Goal: Task Accomplishment & Management: Complete application form

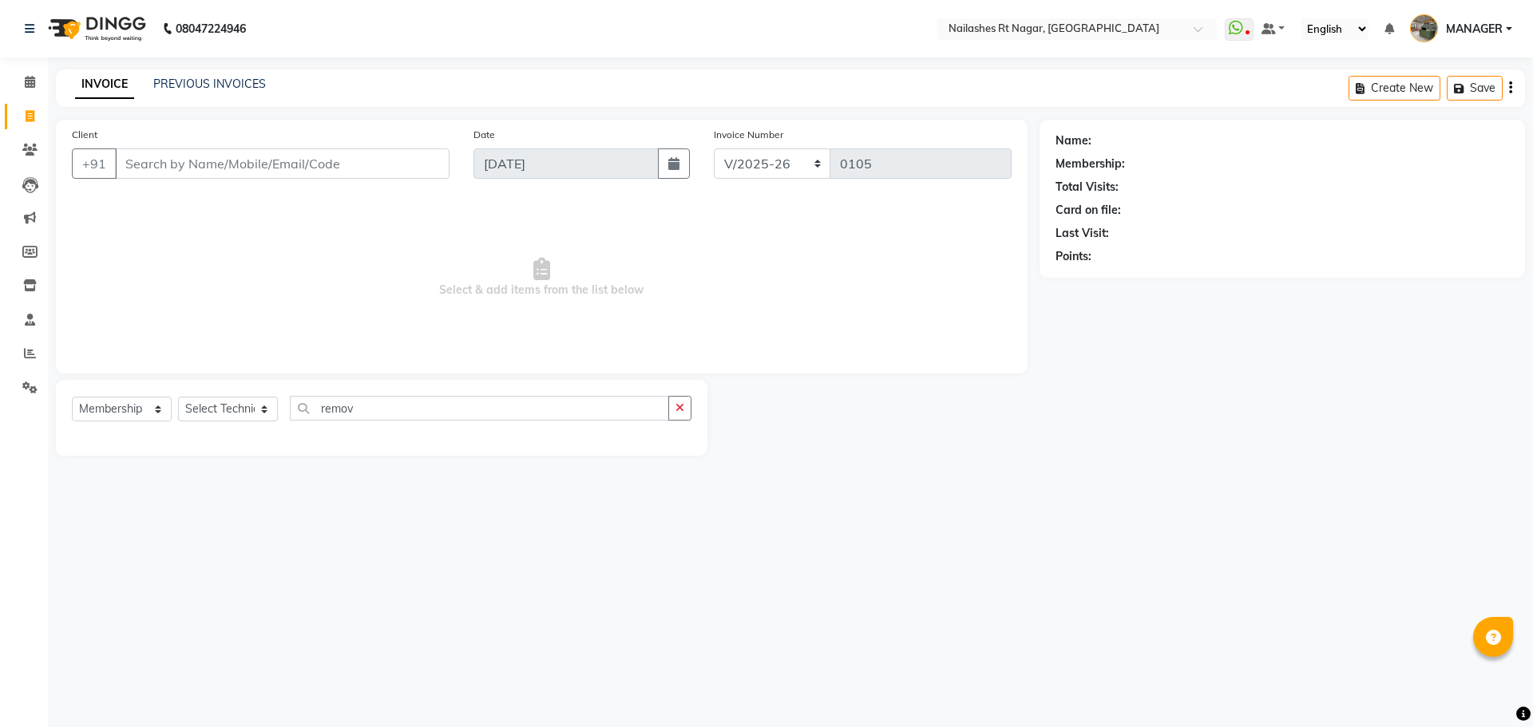
select select "8624"
select select "membership"
click at [40, 93] on link "Calendar" at bounding box center [24, 82] width 38 height 26
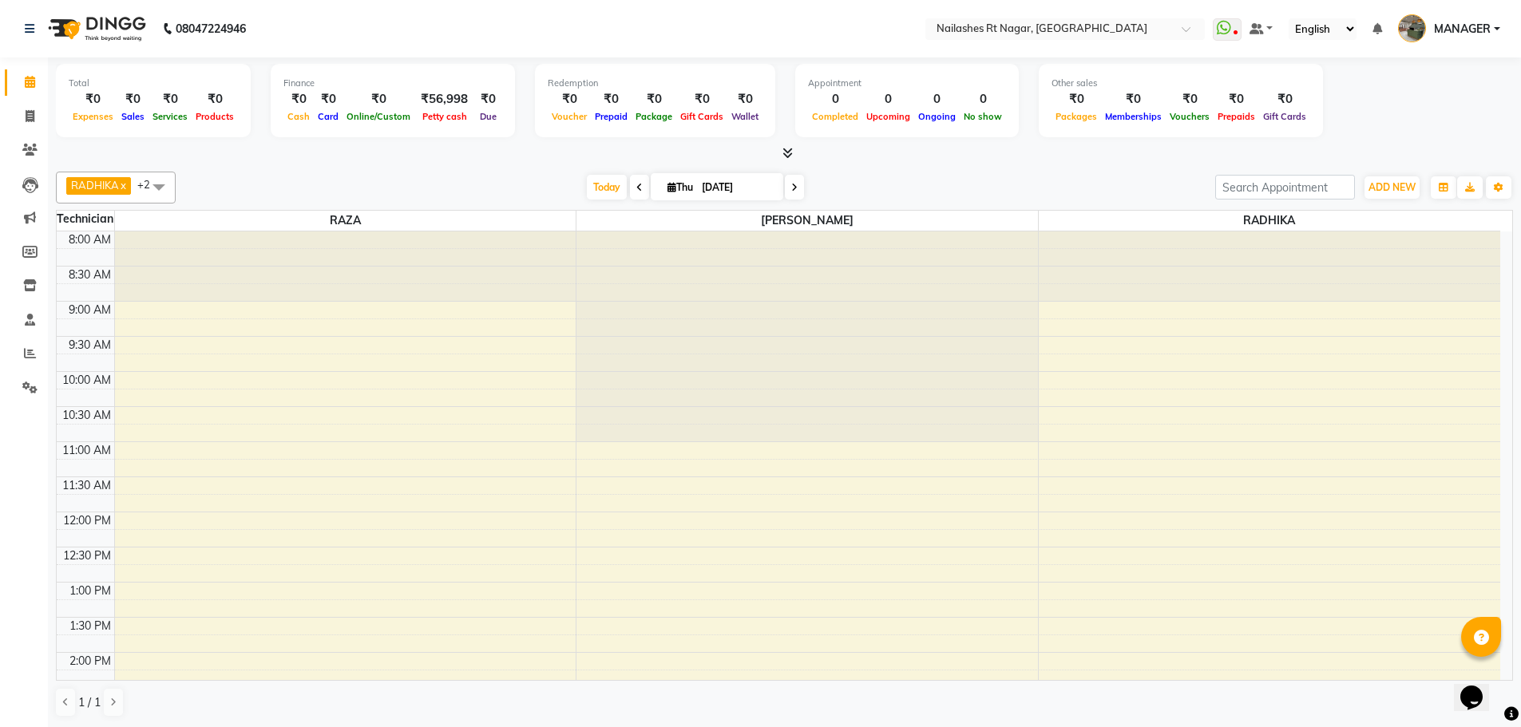
click at [374, 26] on nav "08047224946 Select Location × [GEOGRAPHIC_DATA] WhatsApp Status ✕ Status: Disco…" at bounding box center [760, 28] width 1521 height 57
click at [362, 43] on nav "08047224946 Select Location × [GEOGRAPHIC_DATA] WhatsApp Status ✕ Status: Disco…" at bounding box center [760, 28] width 1521 height 57
click at [405, 94] on div "₹0" at bounding box center [378, 98] width 72 height 18
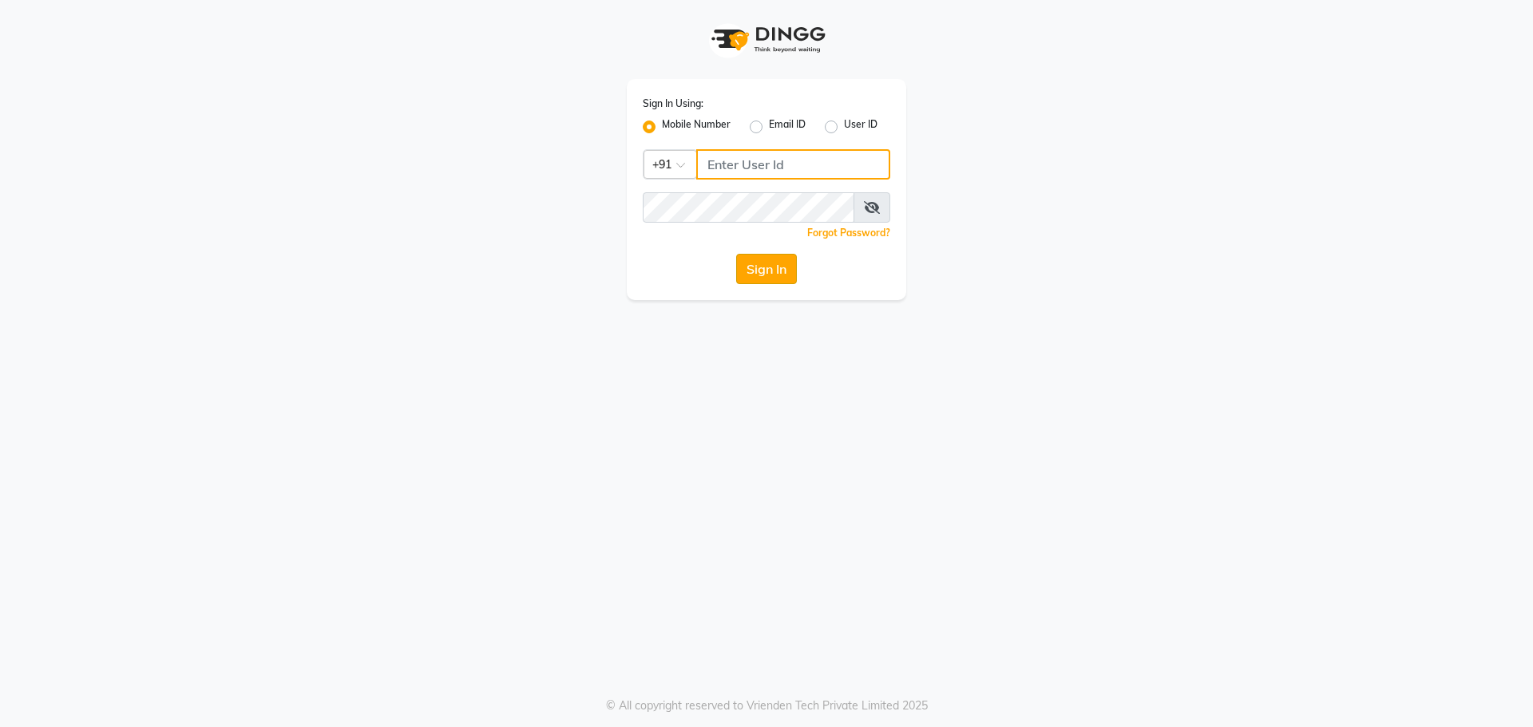
type input "6363161131"
click at [778, 273] on button "Sign In" at bounding box center [766, 269] width 61 height 30
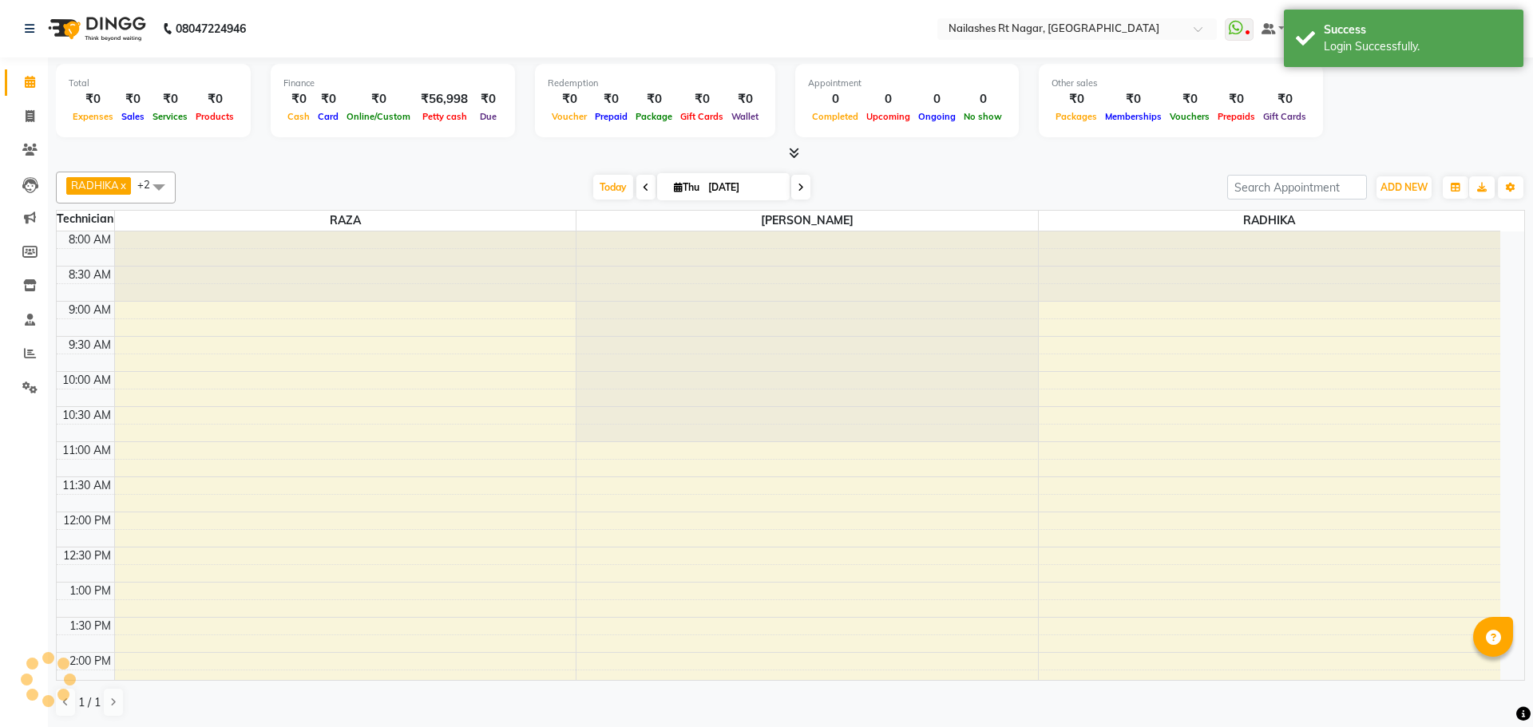
select select "en"
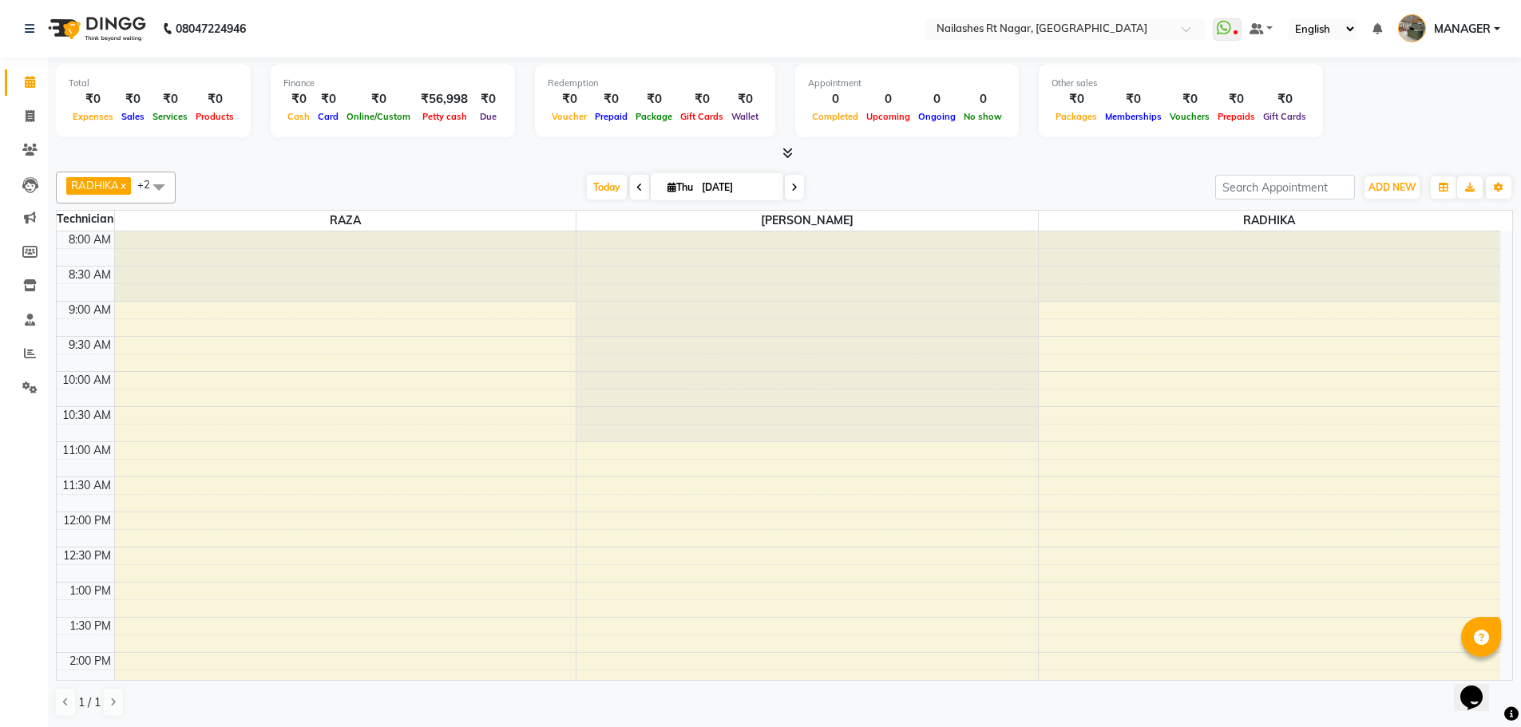
click at [793, 156] on icon at bounding box center [787, 153] width 10 height 12
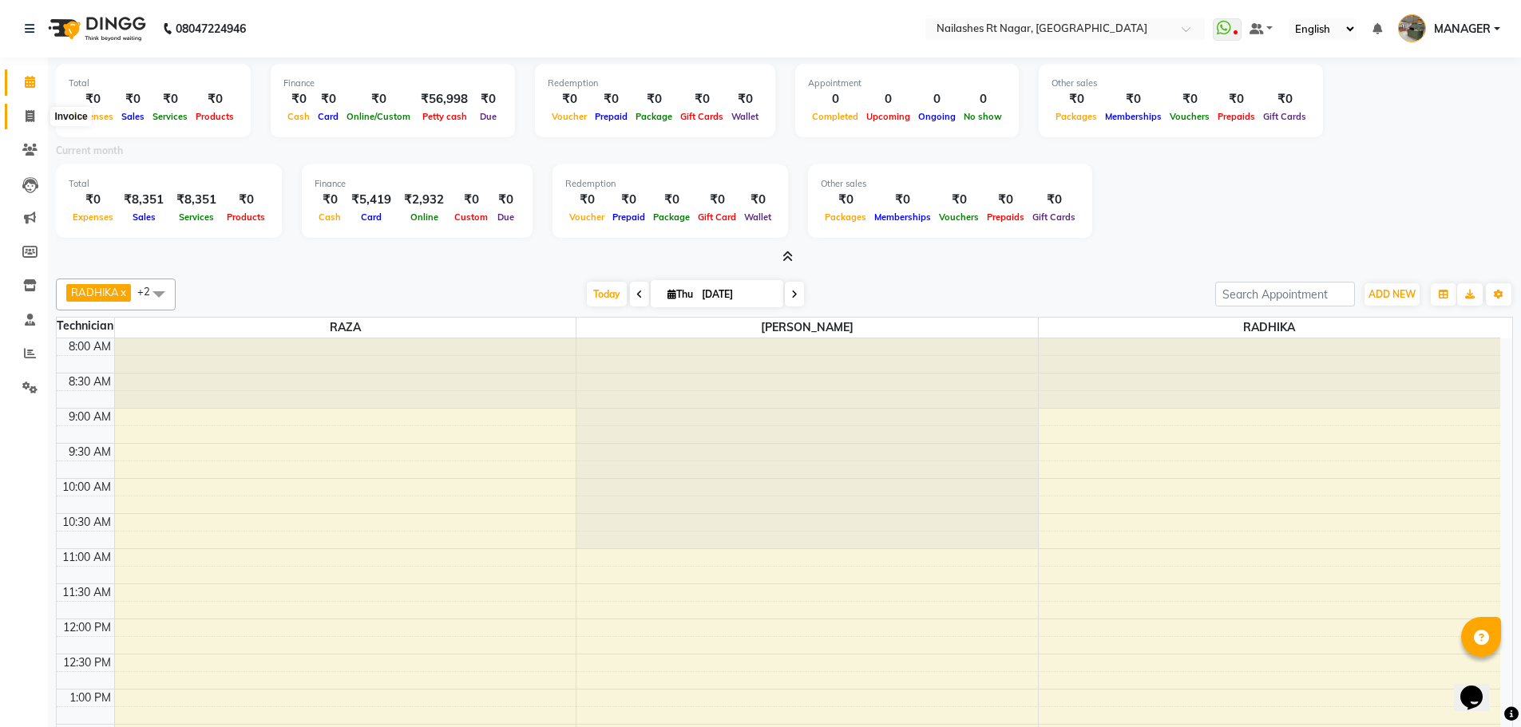
click at [35, 121] on span at bounding box center [30, 117] width 28 height 18
select select "service"
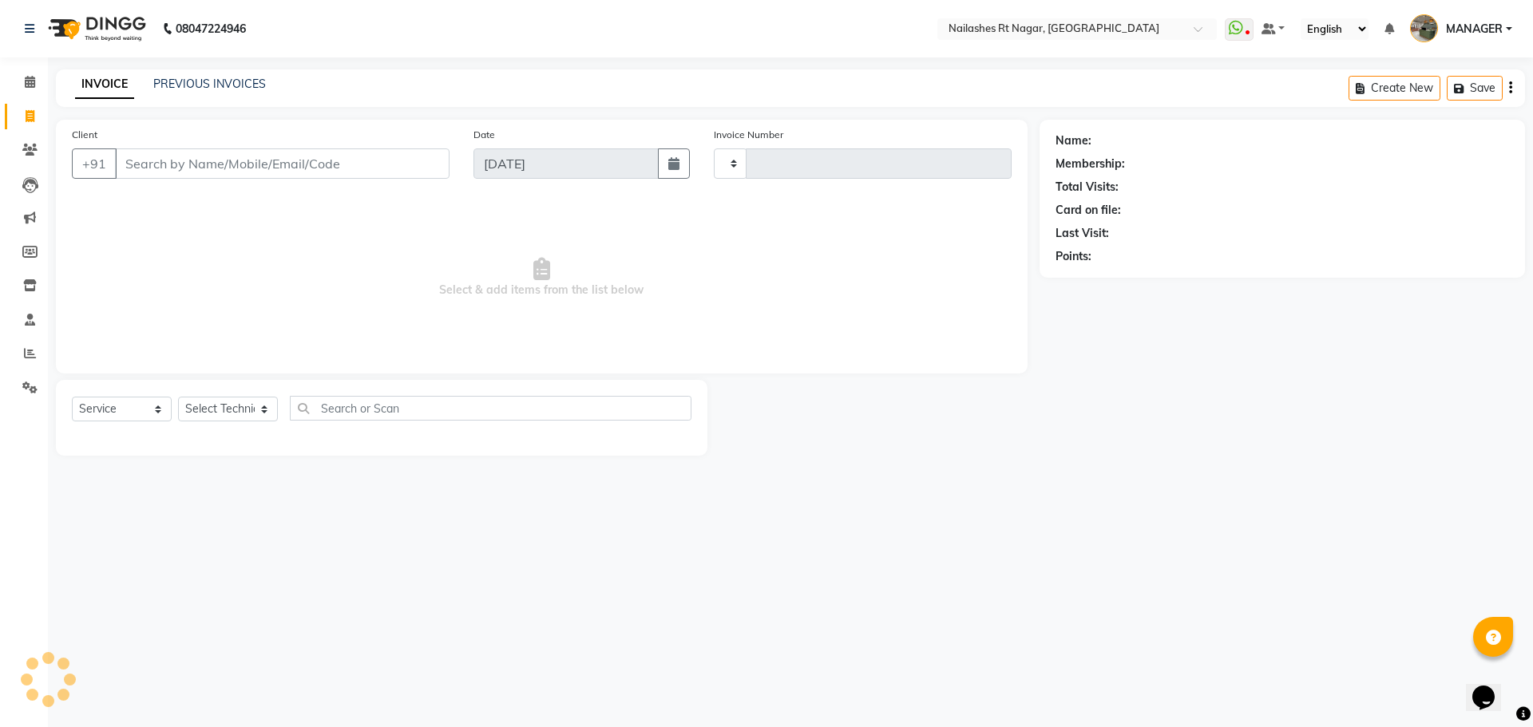
click at [160, 165] on input "Client" at bounding box center [282, 163] width 334 height 30
type input "0105"
select select "8624"
select select "membership"
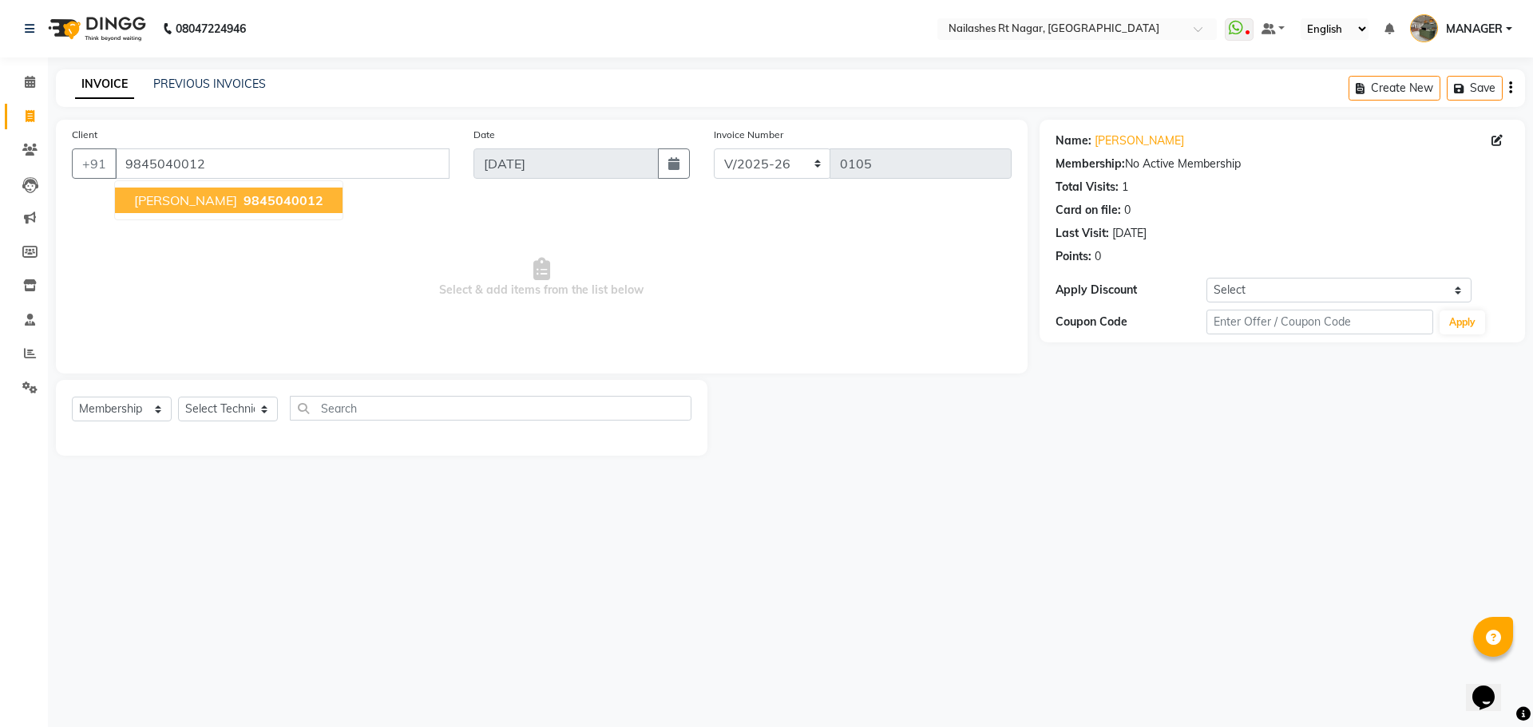
click at [243, 207] on span "9845040012" at bounding box center [283, 200] width 80 height 16
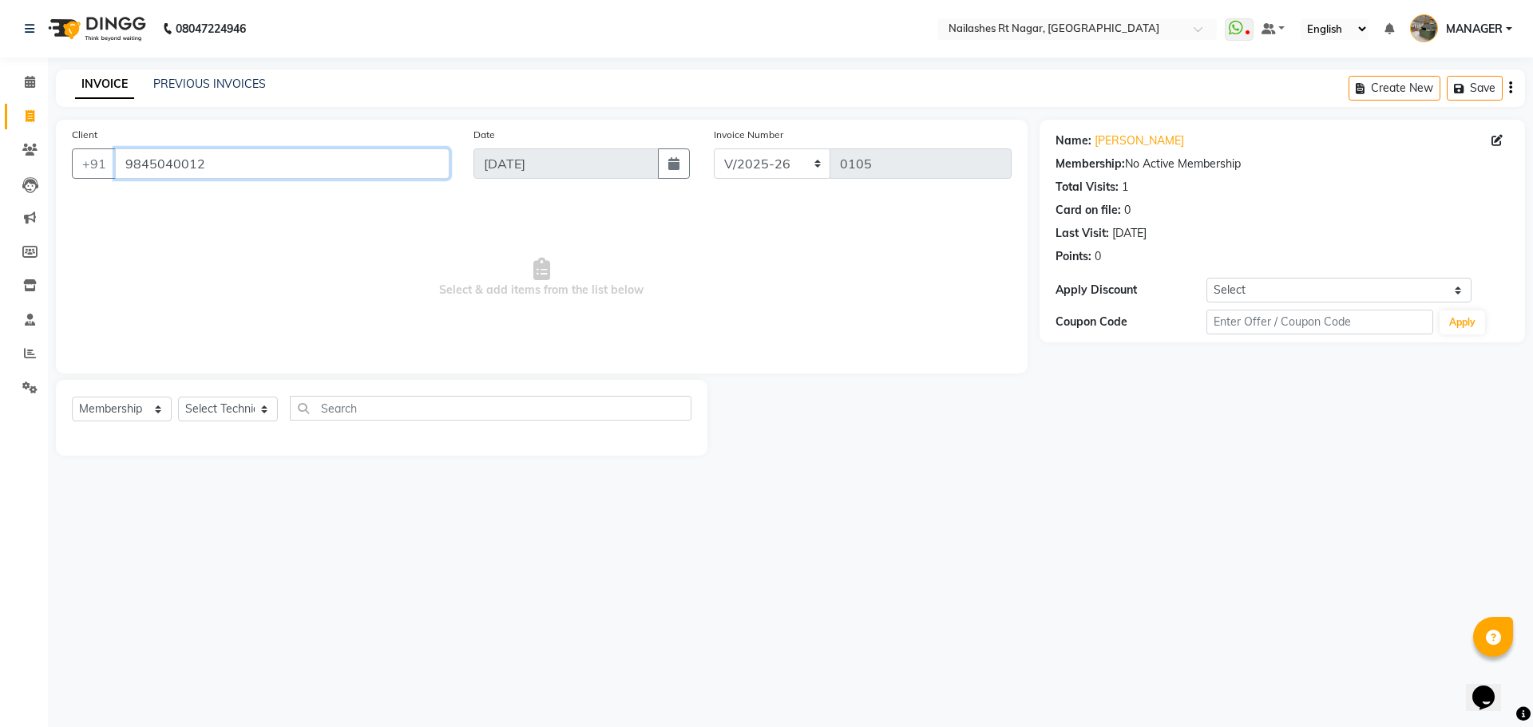
click at [308, 164] on input "9845040012" at bounding box center [282, 163] width 334 height 30
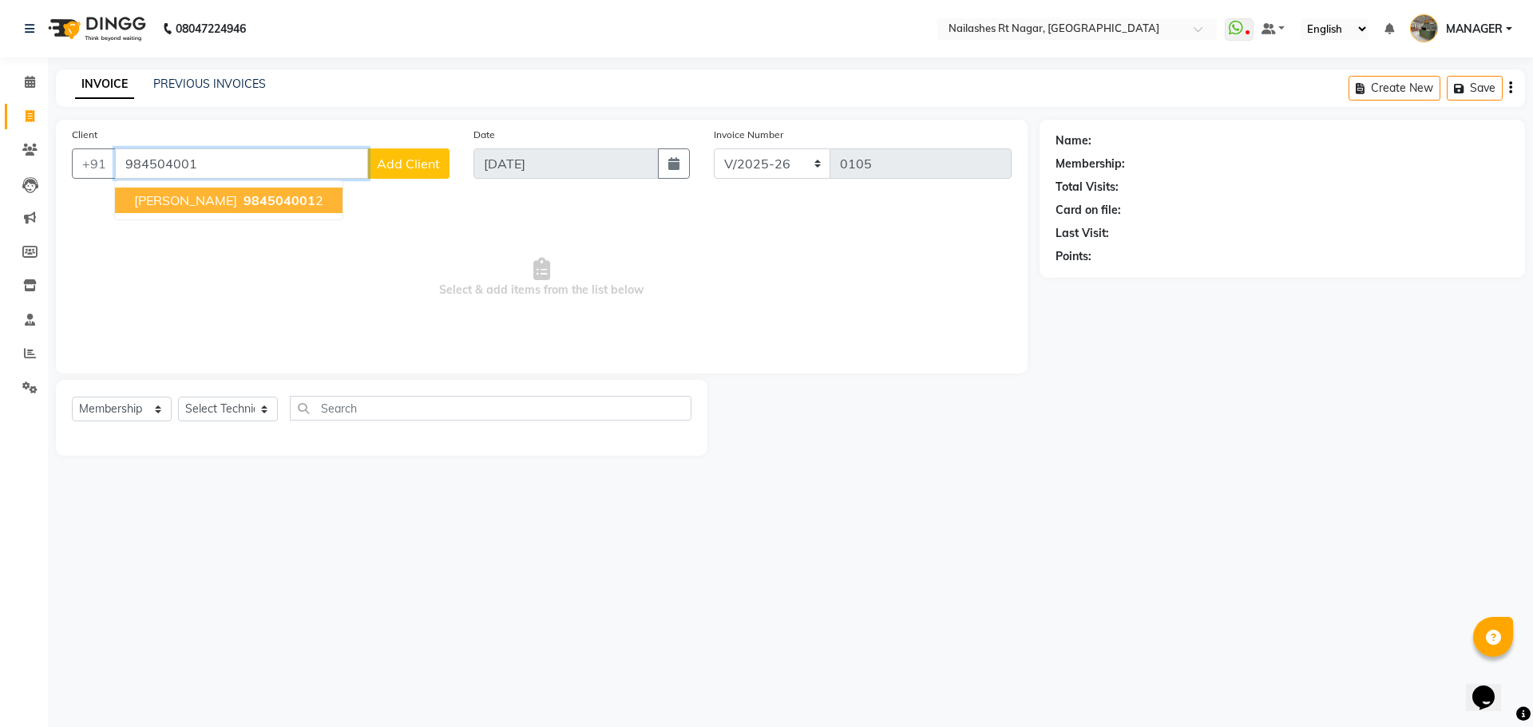
click at [243, 204] on span "984504001" at bounding box center [279, 200] width 72 height 16
type input "9845040012"
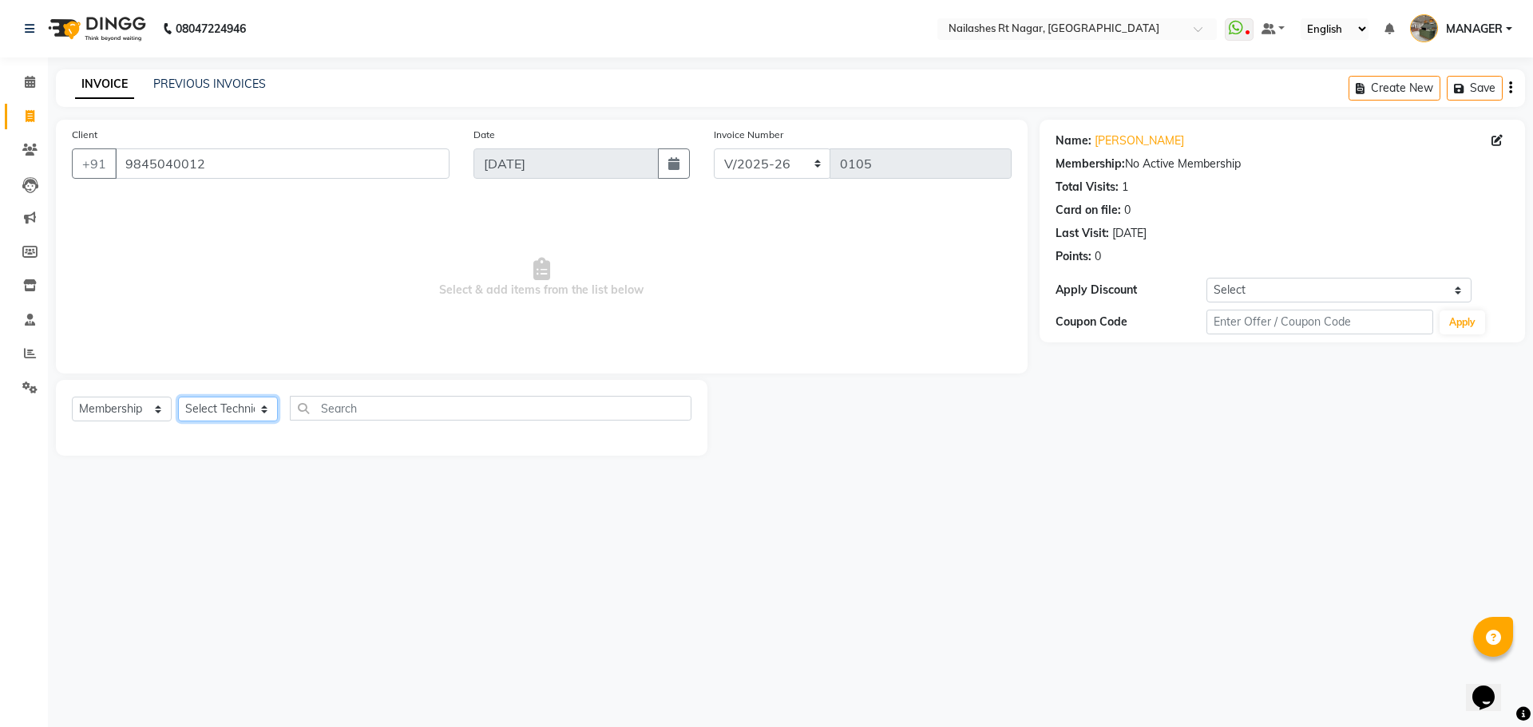
click at [220, 414] on select "Select Technician MANAGER RADHIKA RAZA SANJU SAPNA KUMARI" at bounding box center [228, 409] width 100 height 25
select select "86382"
click at [178, 397] on select "Select Technician MANAGER RADHIKA RAZA SANJU SAPNA KUMARI" at bounding box center [228, 409] width 100 height 25
click at [128, 407] on select "Select Service Product Membership Package Voucher Prepaid Gift Card" at bounding box center [122, 409] width 100 height 25
select select "service"
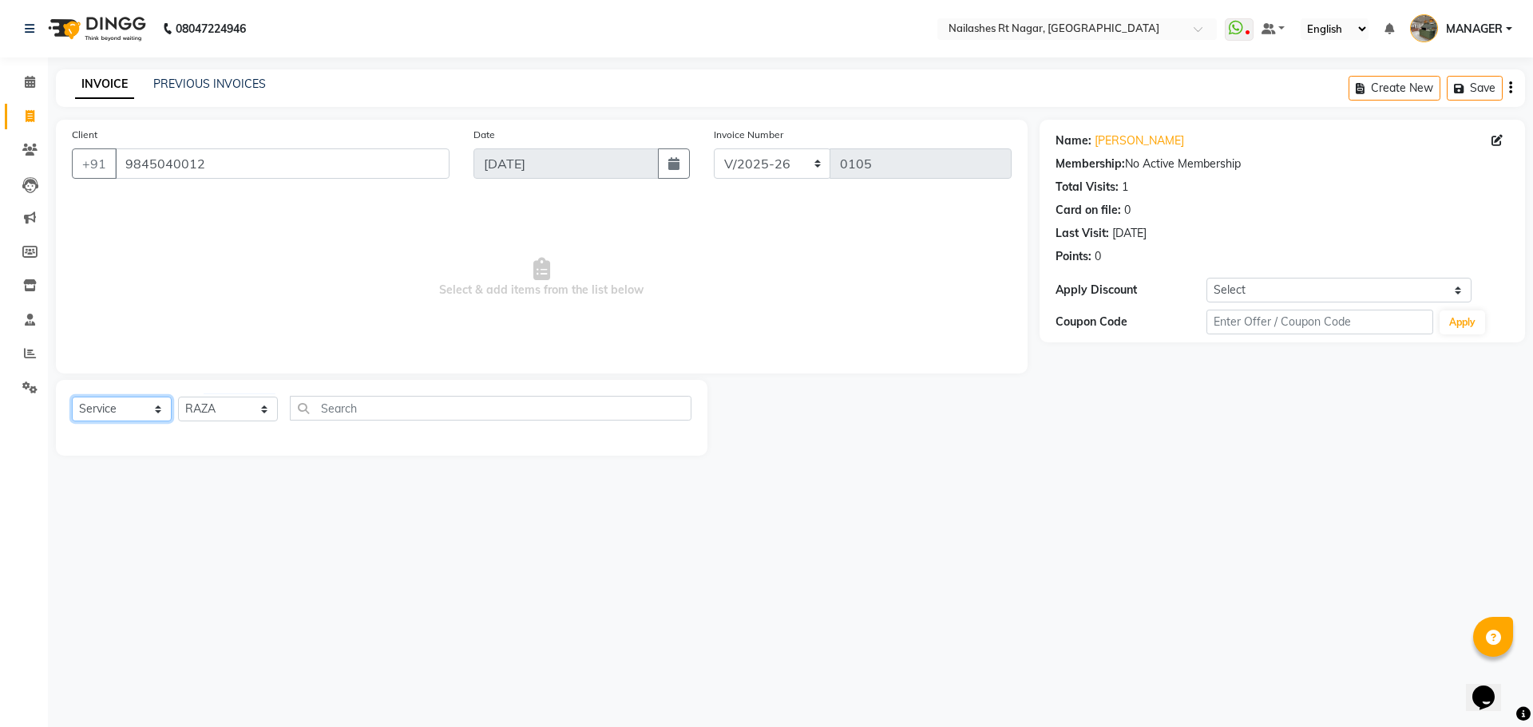
click at [72, 397] on select "Select Service Product Membership Package Voucher Prepaid Gift Card" at bounding box center [122, 409] width 100 height 25
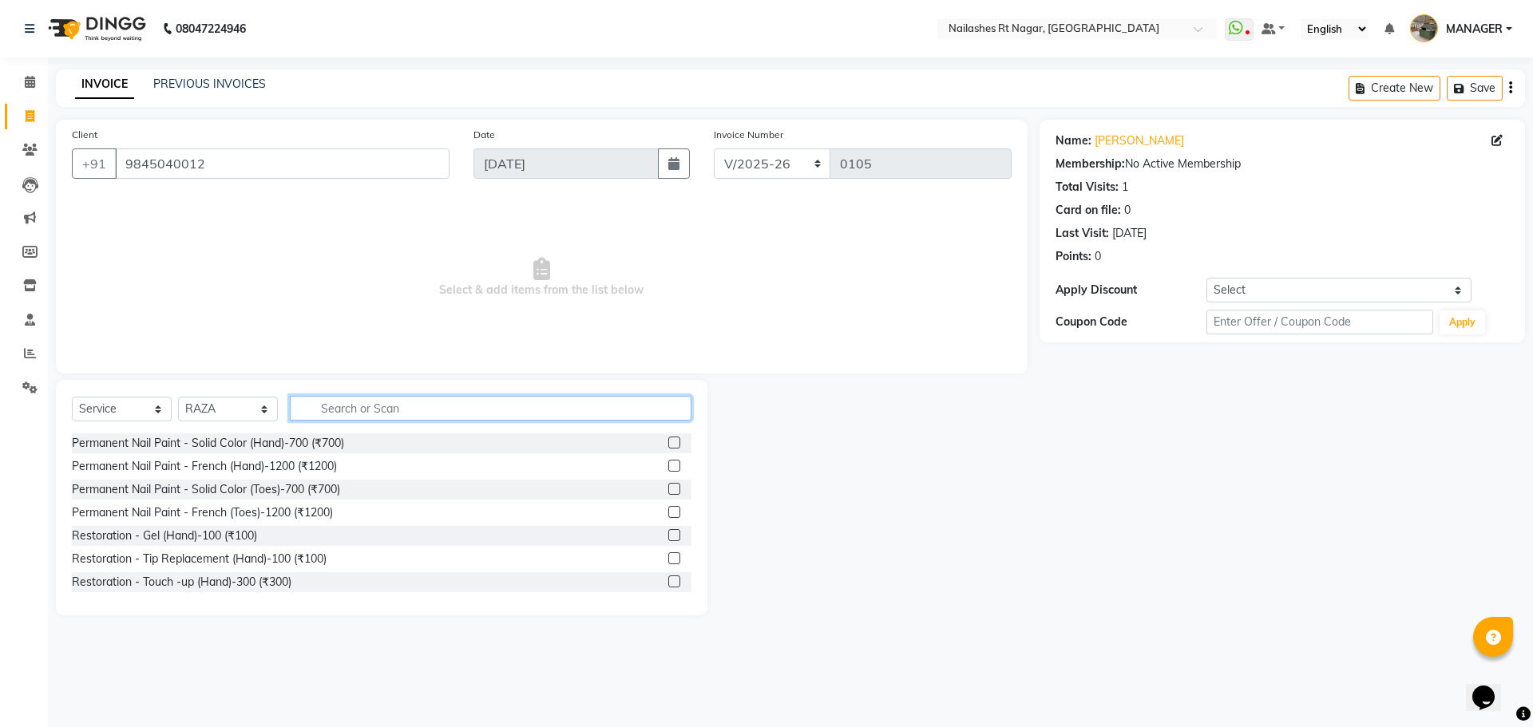
click at [370, 413] on input "text" at bounding box center [491, 408] width 402 height 25
type input "rem"
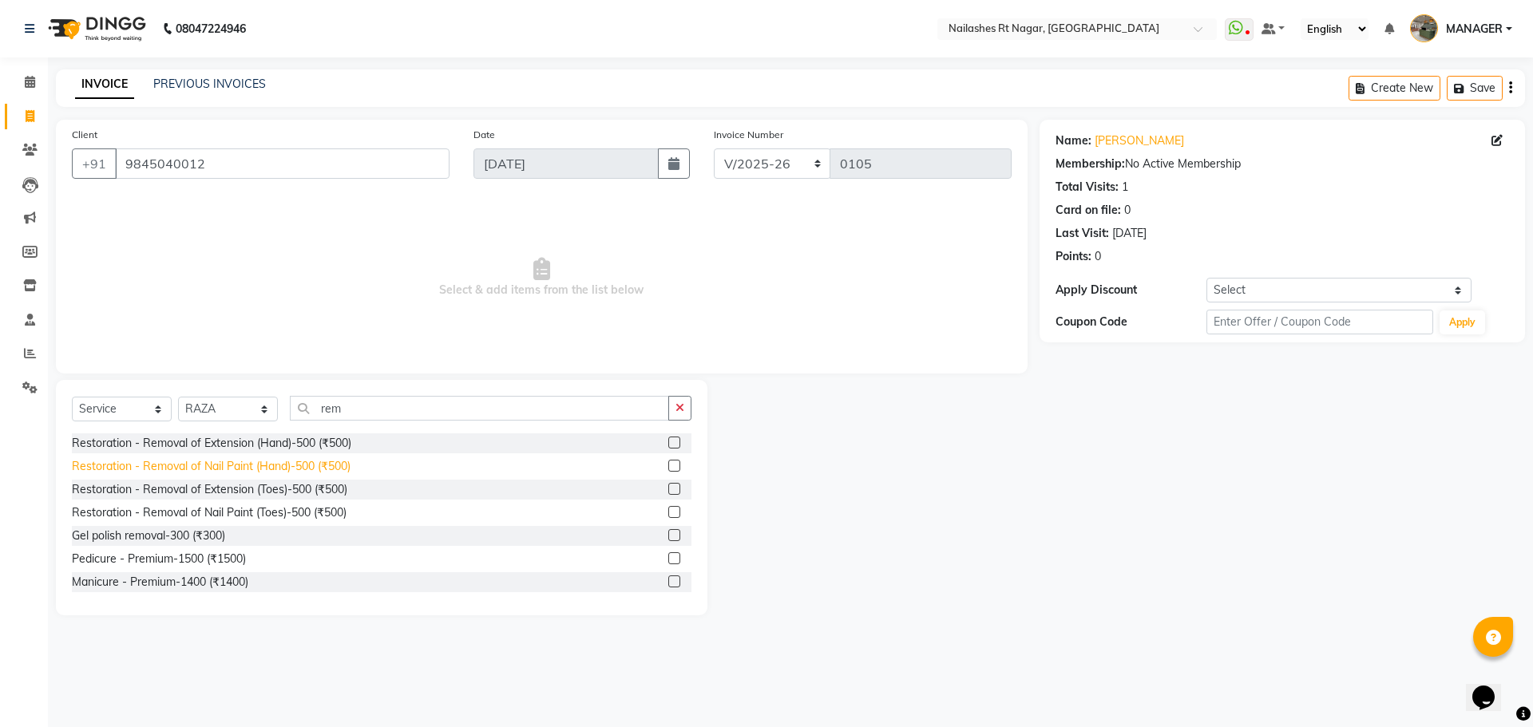
click at [287, 473] on div "Restoration - Removal of Nail Paint (Hand)-500 (₹500)" at bounding box center [211, 466] width 279 height 17
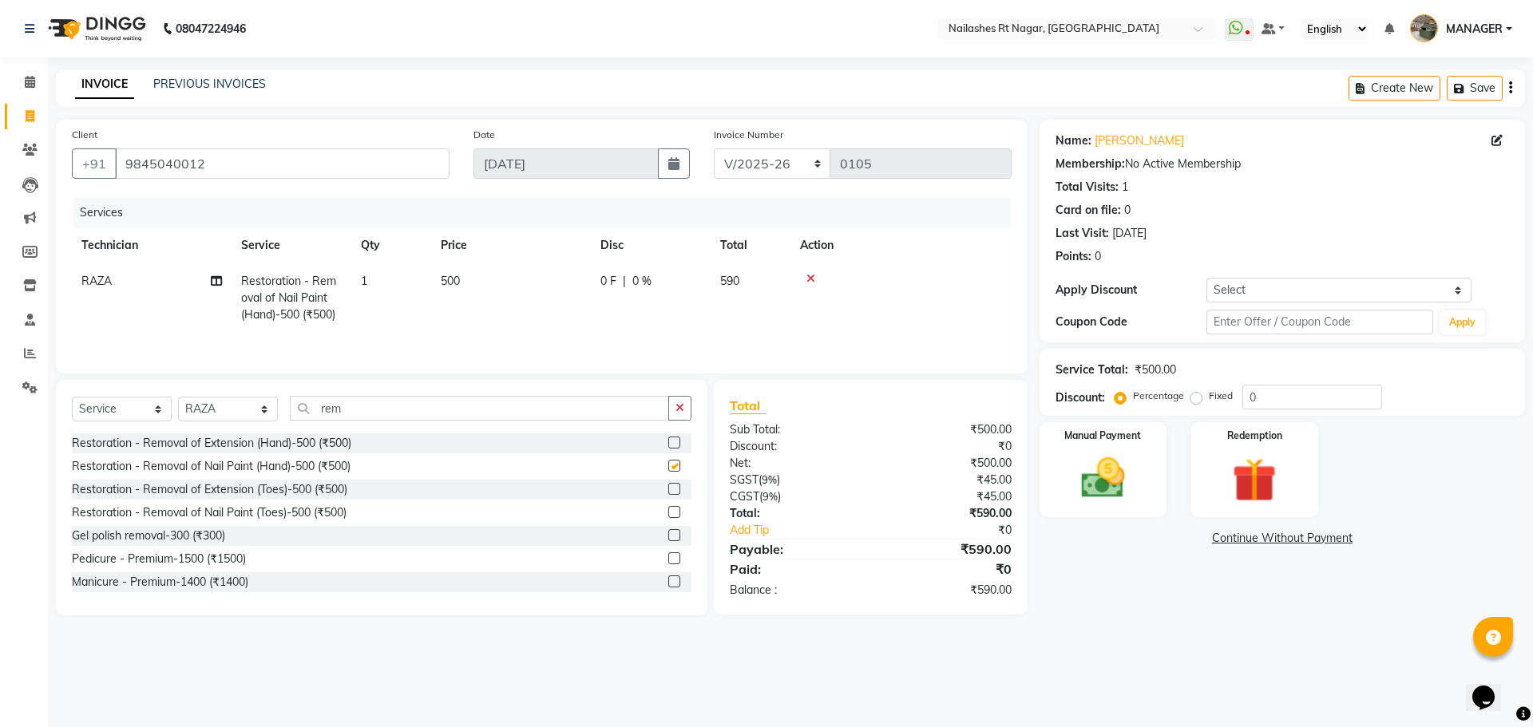
checkbox input "false"
click at [362, 413] on input "rem" at bounding box center [479, 408] width 379 height 25
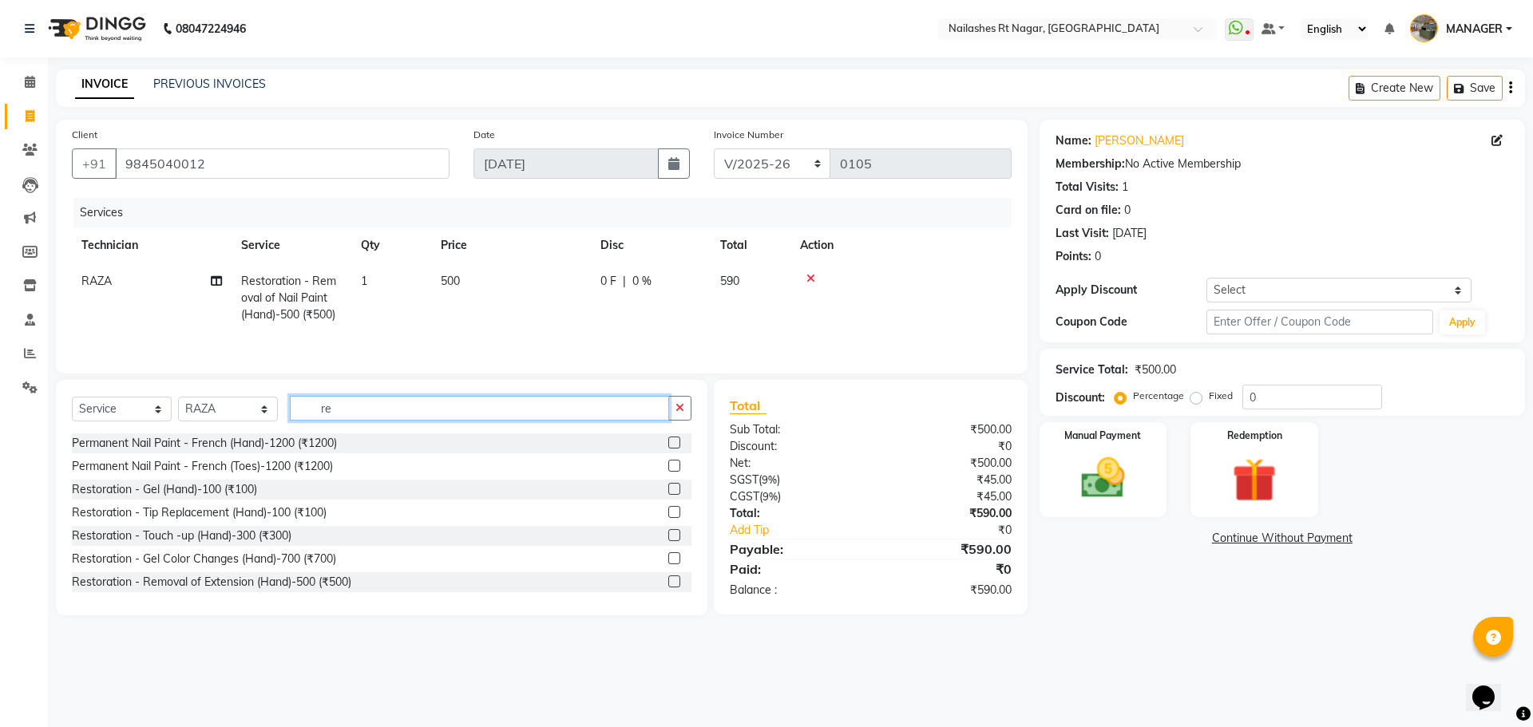
type input "r"
type input "rem"
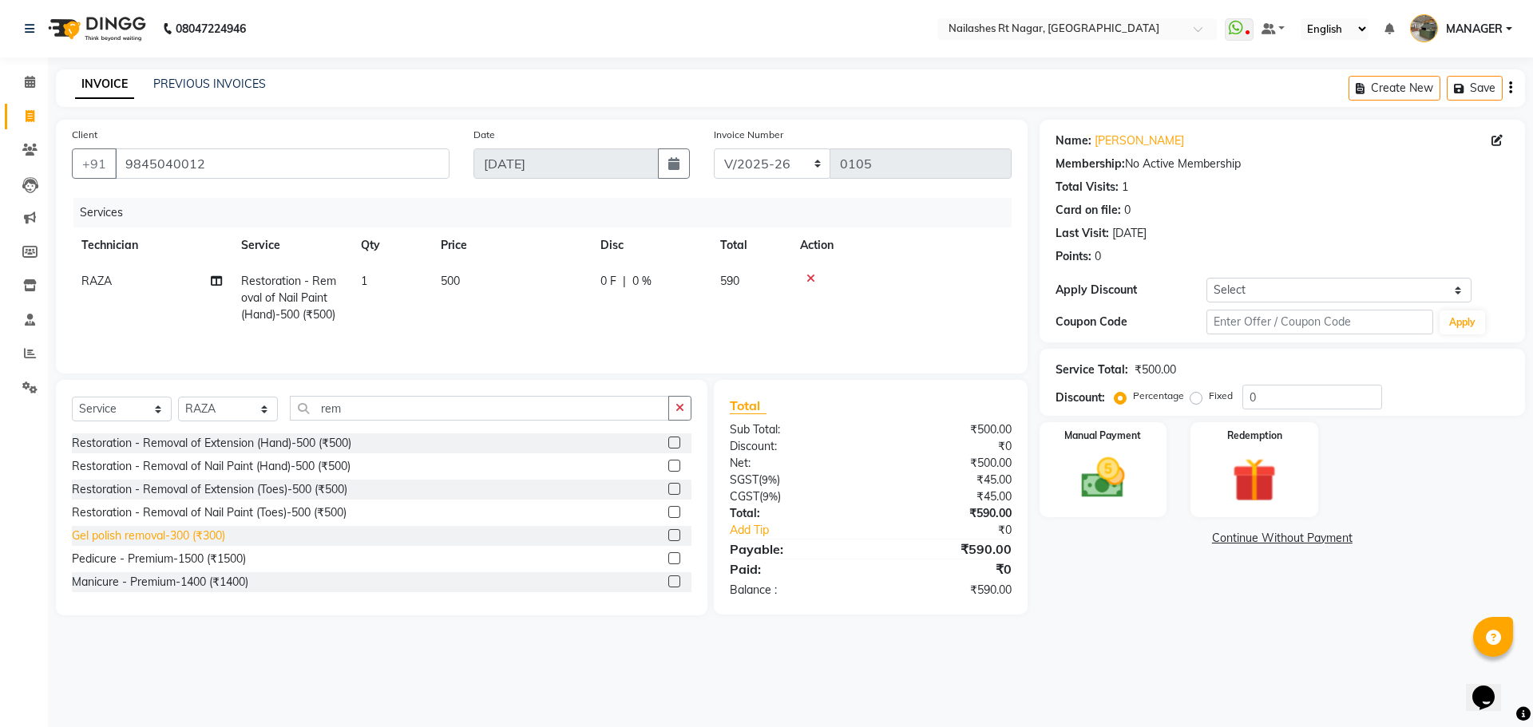
click at [201, 532] on div "Gel polish removal-300 (₹300)" at bounding box center [148, 536] width 153 height 17
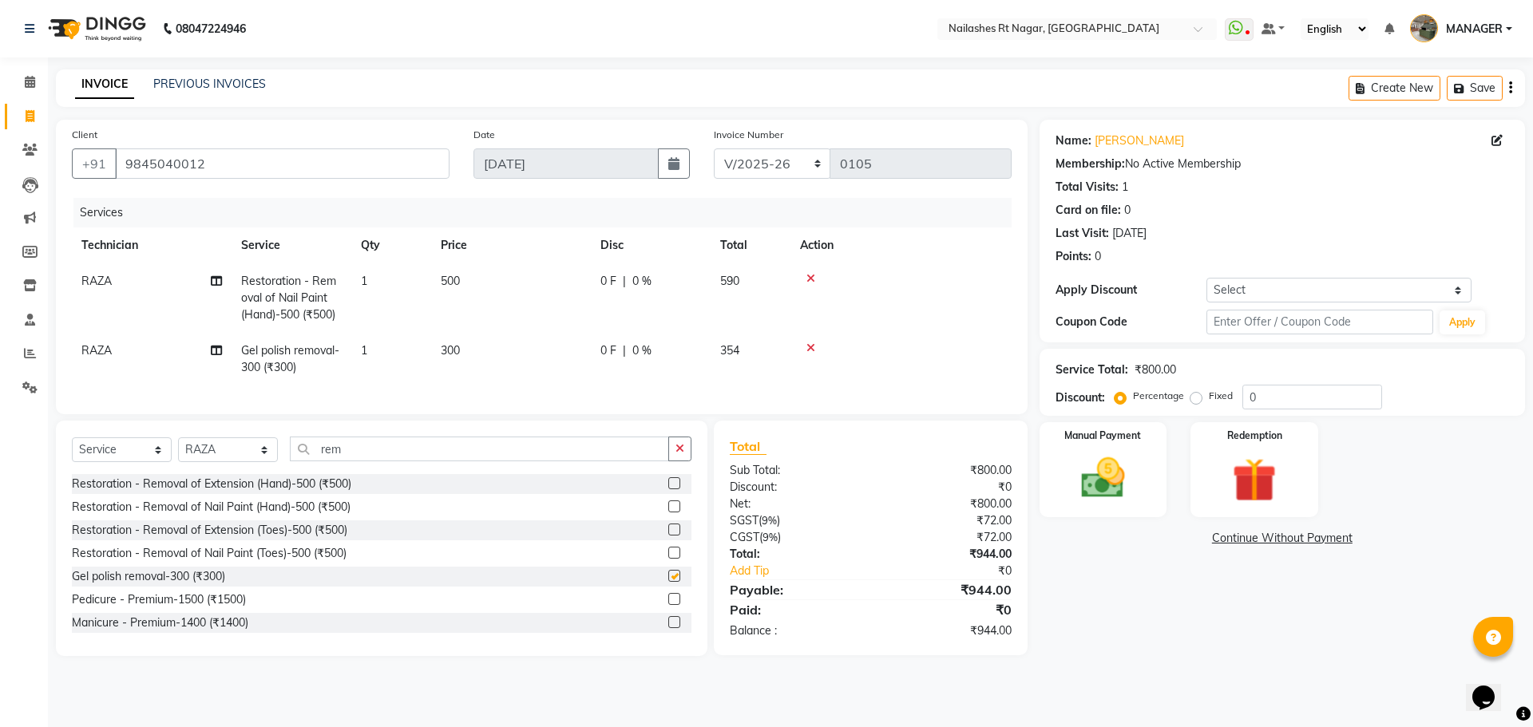
checkbox input "false"
click at [1312, 402] on input "0" at bounding box center [1312, 397] width 140 height 25
type input "30"
click at [939, 345] on div at bounding box center [901, 347] width 202 height 11
click at [898, 543] on div "₹50.40" at bounding box center [946, 537] width 152 height 17
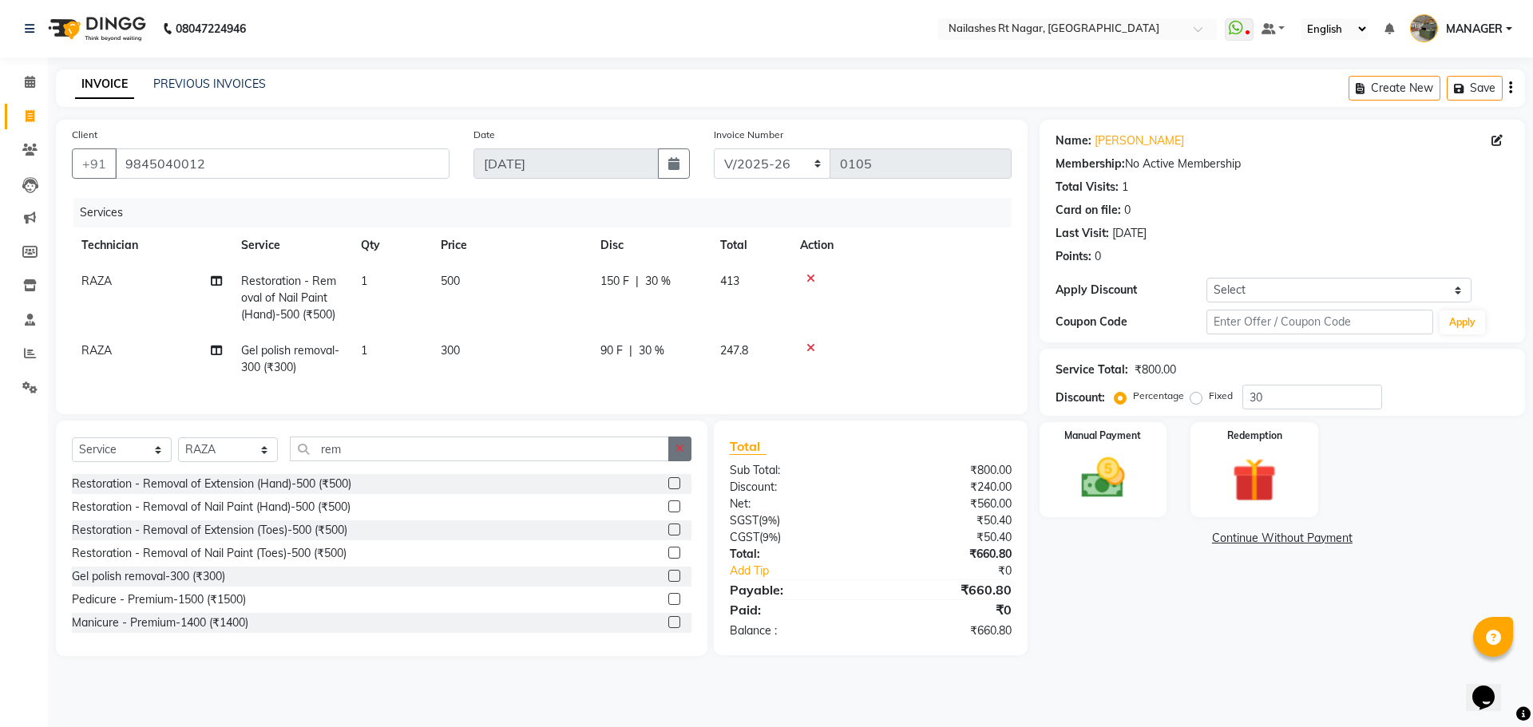
click at [680, 461] on button "button" at bounding box center [679, 449] width 23 height 25
click at [959, 336] on td at bounding box center [900, 359] width 221 height 53
click at [1205, 598] on div "Name: Asmita Membership: No Active Membership Total Visits: 1 Card on file: 0 L…" at bounding box center [1287, 388] width 497 height 536
click at [1101, 462] on img at bounding box center [1103, 478] width 74 height 53
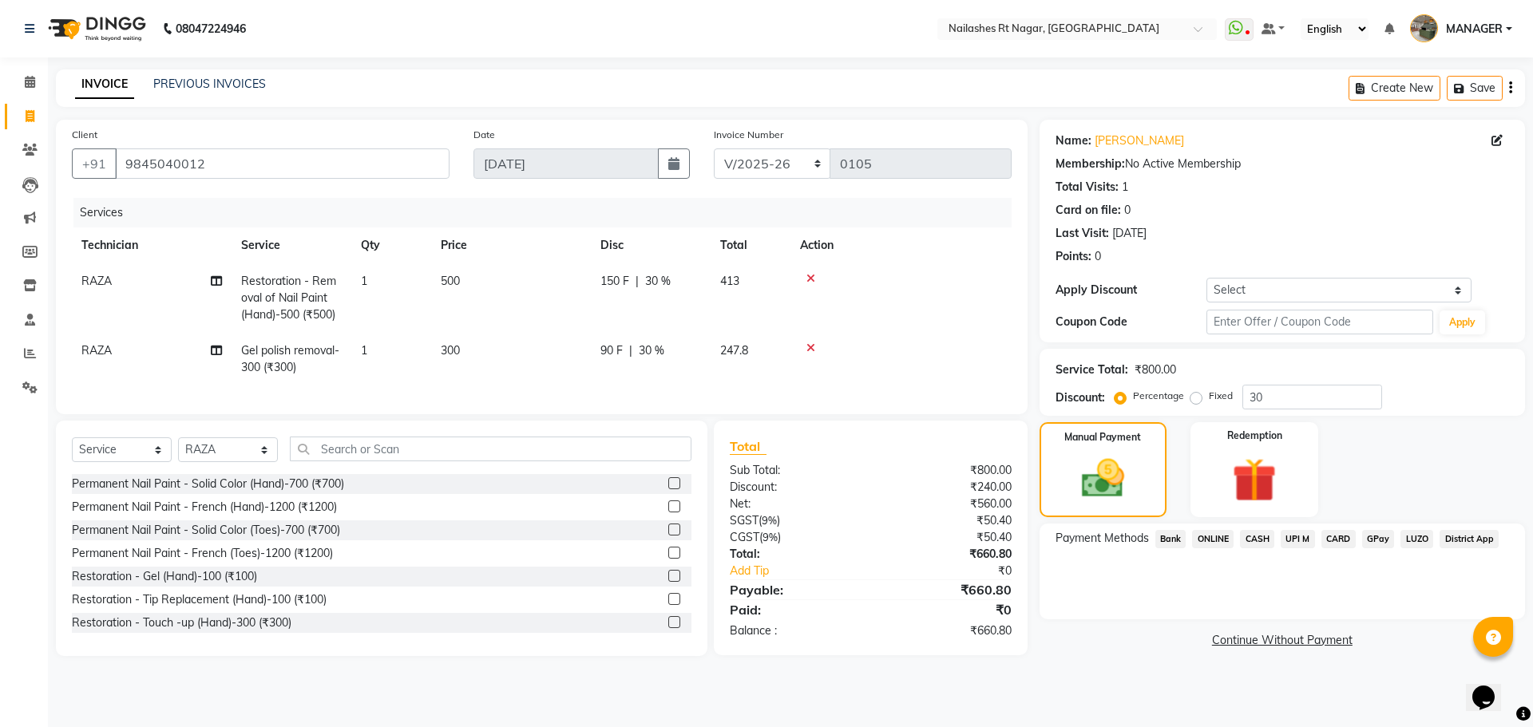
click at [1261, 538] on span "CASH" at bounding box center [1257, 539] width 34 height 18
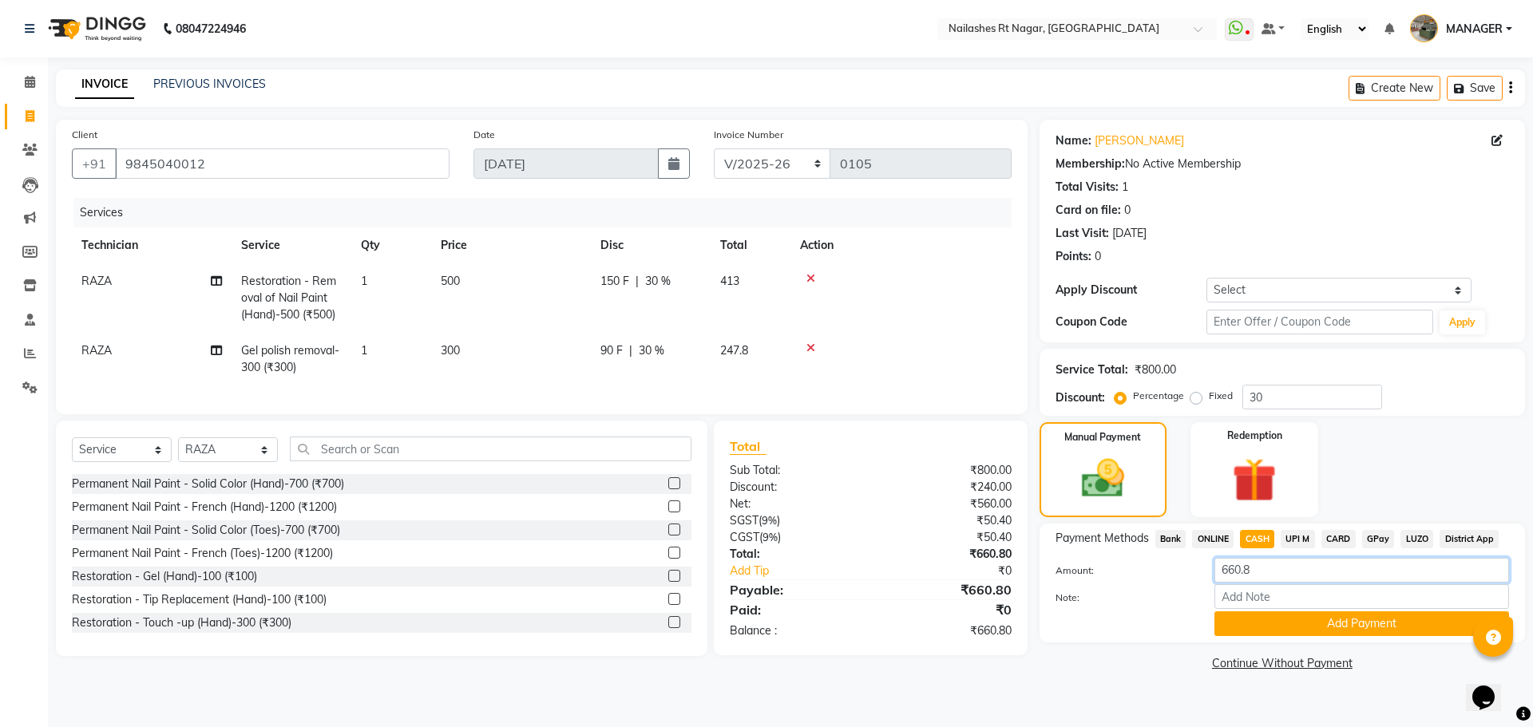
click at [1274, 576] on input "660.8" at bounding box center [1361, 570] width 295 height 25
click at [1326, 629] on button "Add Payment" at bounding box center [1361, 623] width 295 height 25
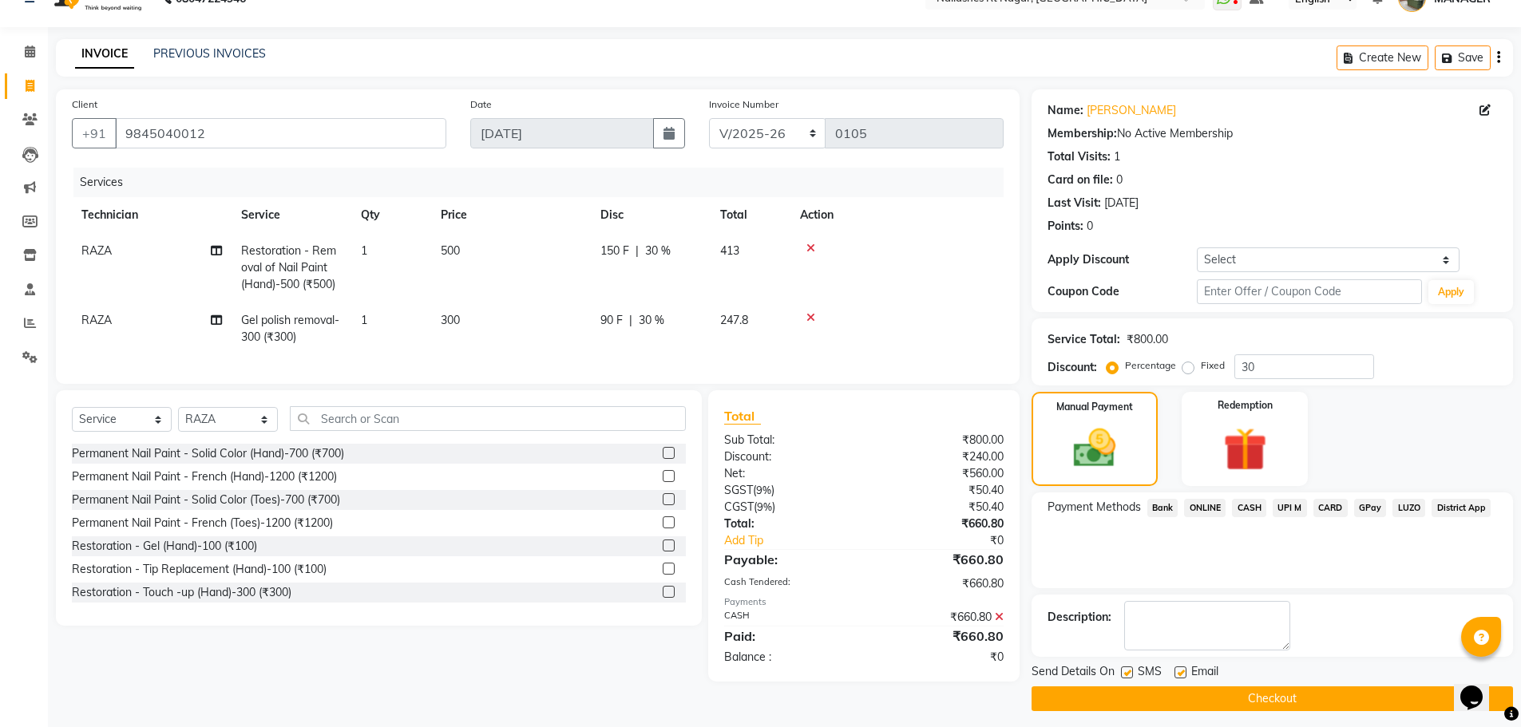
scroll to position [38, 0]
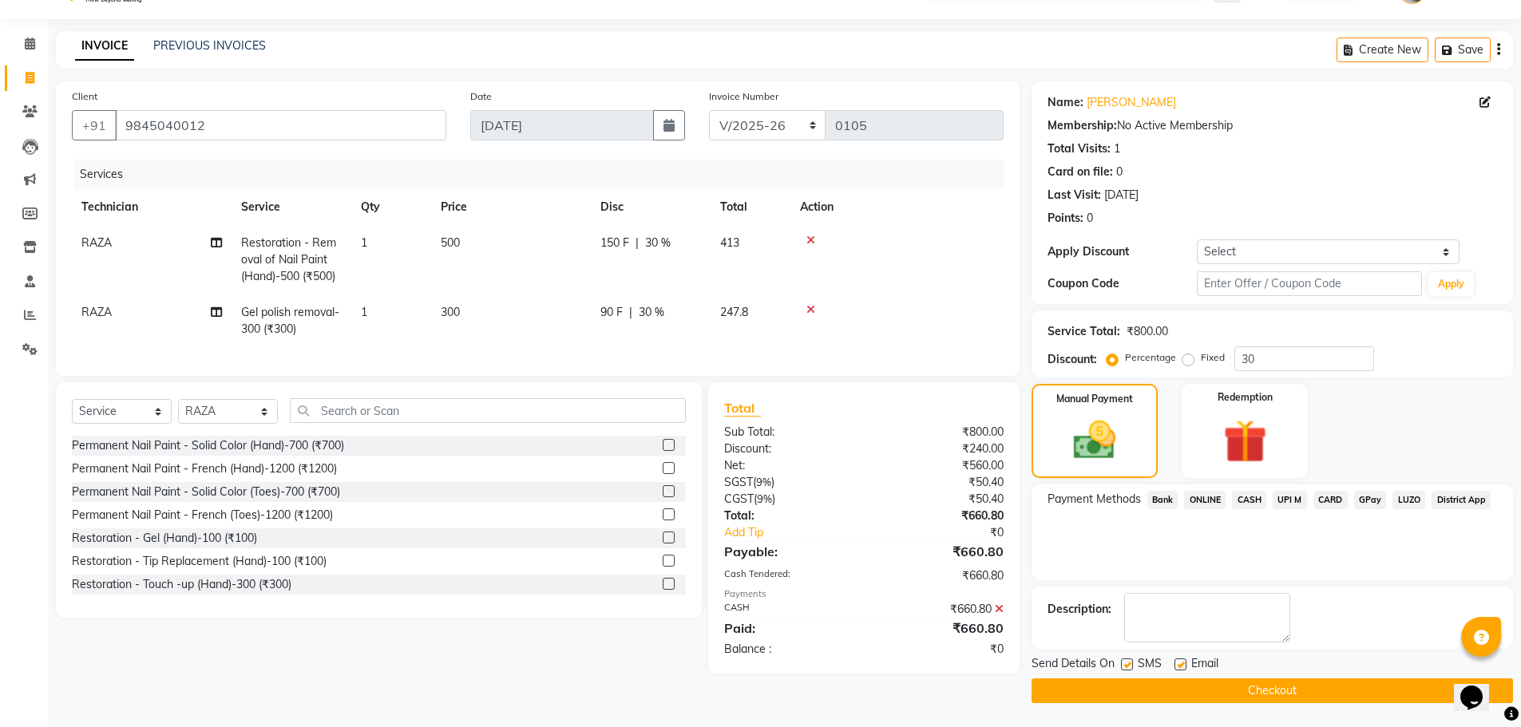
click at [1245, 683] on button "Checkout" at bounding box center [1271, 691] width 481 height 25
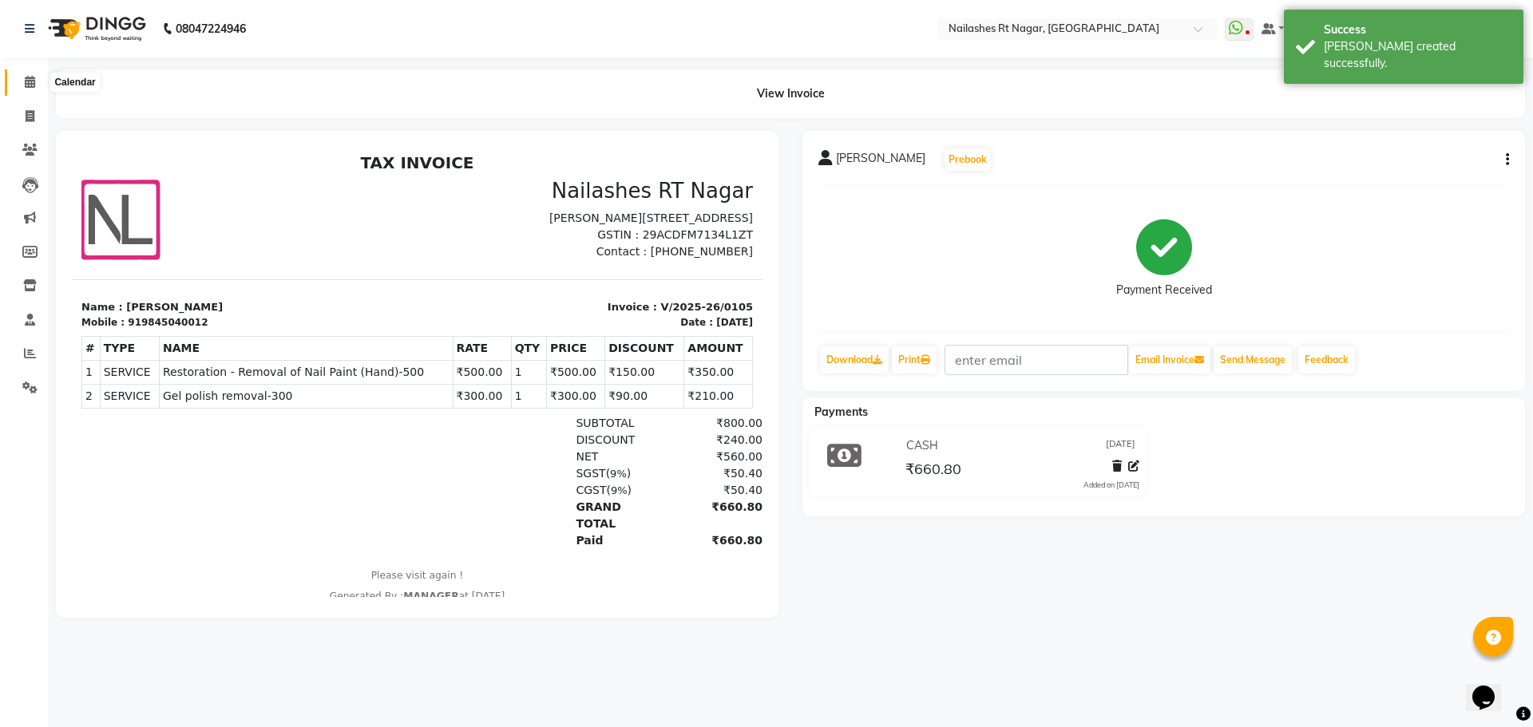
drag, startPoint x: 32, startPoint y: 85, endPoint x: 47, endPoint y: 90, distance: 15.9
click at [32, 85] on icon at bounding box center [30, 82] width 10 height 12
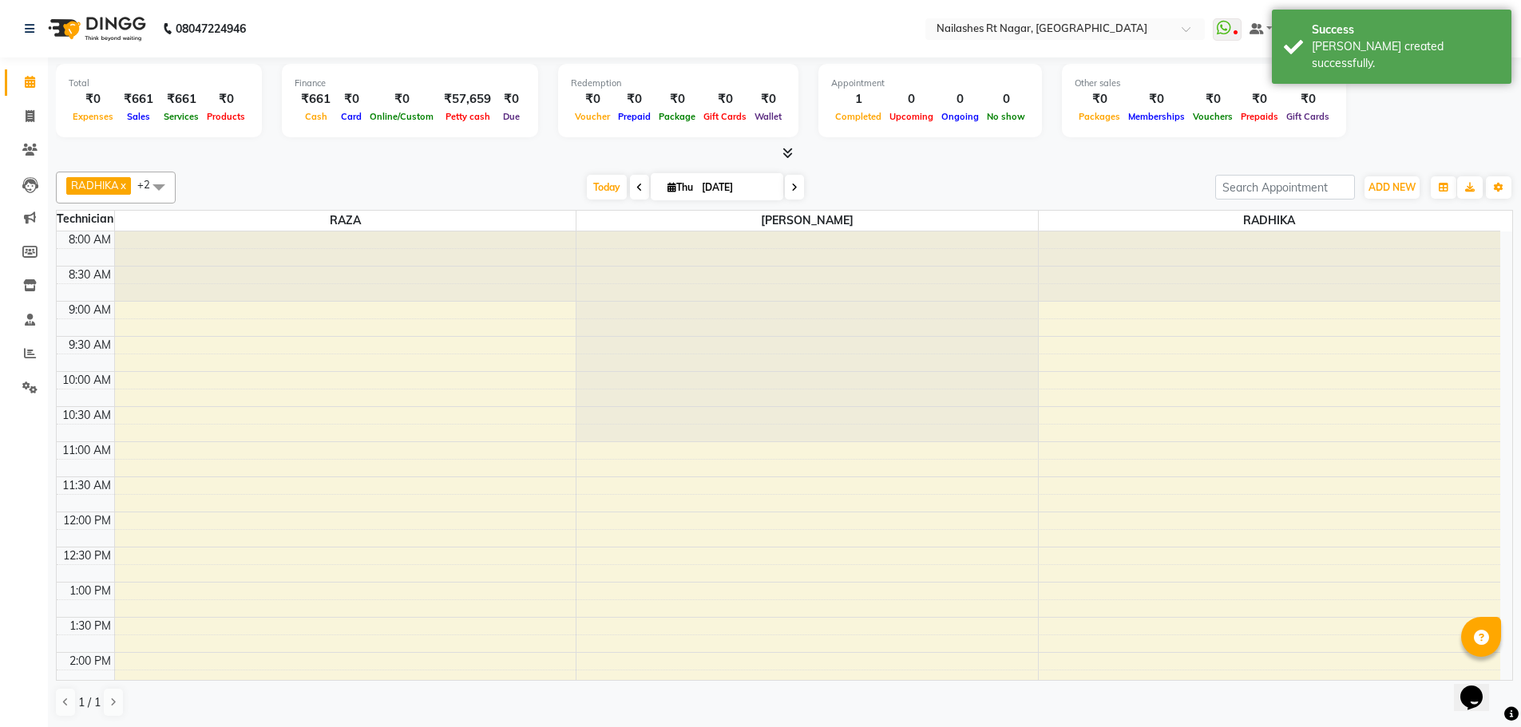
click at [628, 26] on nav "08047224946 Select Location × [GEOGRAPHIC_DATA] WhatsApp Status ✕ Status: Disco…" at bounding box center [760, 28] width 1521 height 57
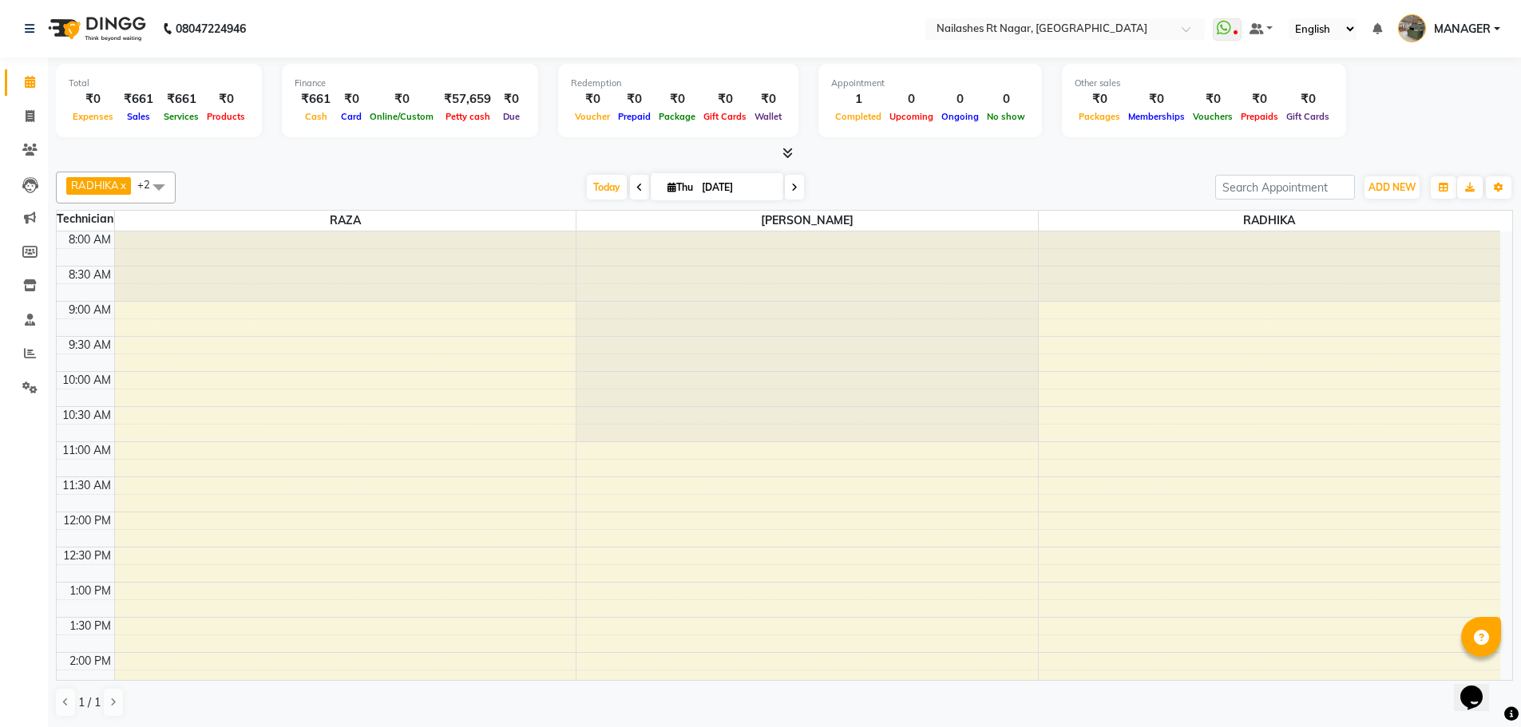
click at [344, 31] on nav "08047224946 Select Location × [GEOGRAPHIC_DATA] WhatsApp Status ✕ Status: Disco…" at bounding box center [760, 28] width 1521 height 57
click at [668, 34] on nav "08047224946 Select Location × [GEOGRAPHIC_DATA] WhatsApp Status ✕ Status: Disco…" at bounding box center [760, 28] width 1521 height 57
drag, startPoint x: 315, startPoint y: 29, endPoint x: 71, endPoint y: 26, distance: 243.5
click at [65, 26] on nav "08047224946 Select Location × [GEOGRAPHIC_DATA] WhatsApp Status ✕ Status: Disco…" at bounding box center [760, 28] width 1521 height 57
drag, startPoint x: 315, startPoint y: 5, endPoint x: 295, endPoint y: 10, distance: 20.5
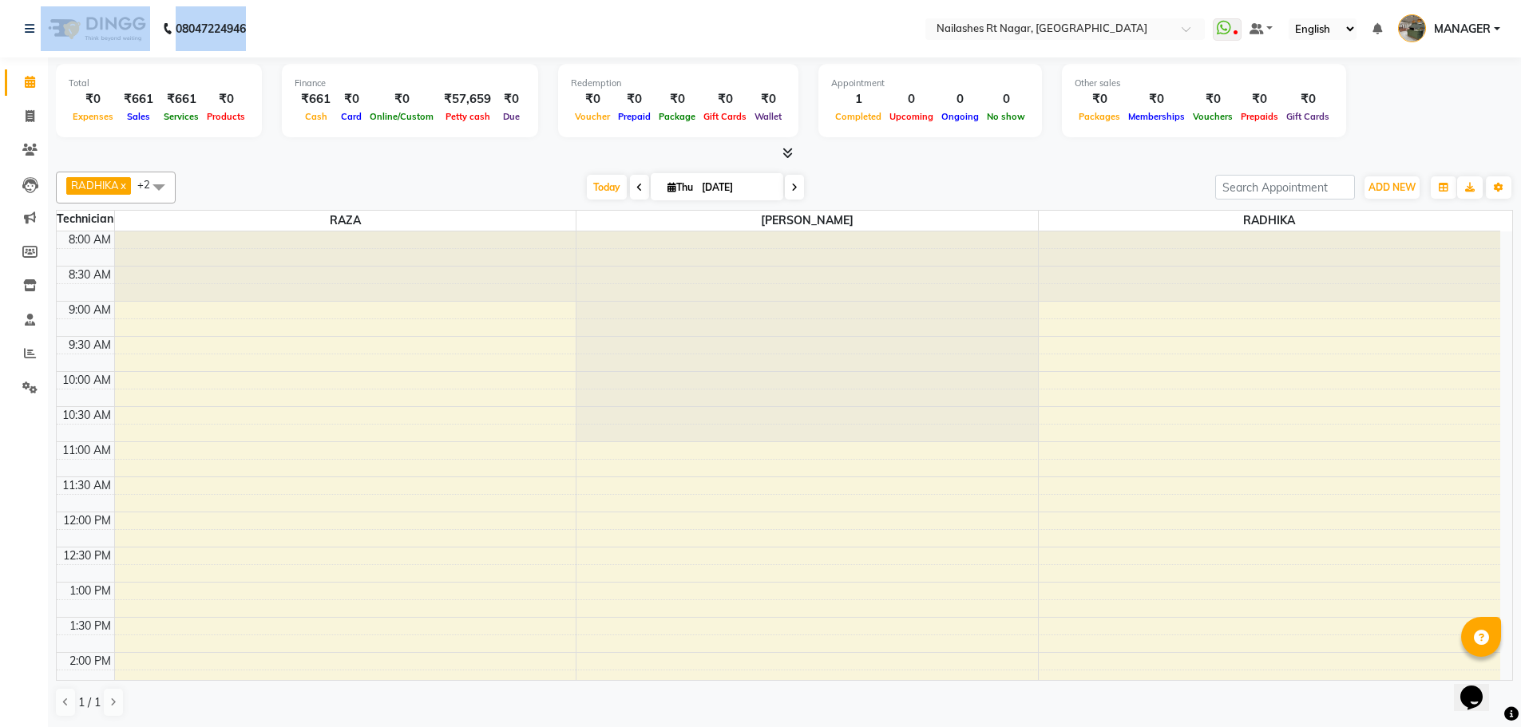
click at [315, 5] on nav "08047224946 Select Location × [GEOGRAPHIC_DATA] WhatsApp Status ✕ Status: Disco…" at bounding box center [760, 28] width 1521 height 57
click at [311, 17] on nav "08047224946 Select Location × [GEOGRAPHIC_DATA] WhatsApp Status ✕ Status: Disco…" at bounding box center [760, 28] width 1521 height 57
click at [329, 31] on nav "08047224946 Select Location × [GEOGRAPHIC_DATA] WhatsApp Status ✕ Status: Disco…" at bounding box center [760, 28] width 1521 height 57
click at [349, 34] on nav "08047224946 Select Location × [GEOGRAPHIC_DATA] WhatsApp Status ✕ Status: Disco…" at bounding box center [760, 28] width 1521 height 57
click at [554, 13] on nav "08047224946 Select Location × [GEOGRAPHIC_DATA] WhatsApp Status ✕ Status: Disco…" at bounding box center [760, 28] width 1521 height 57
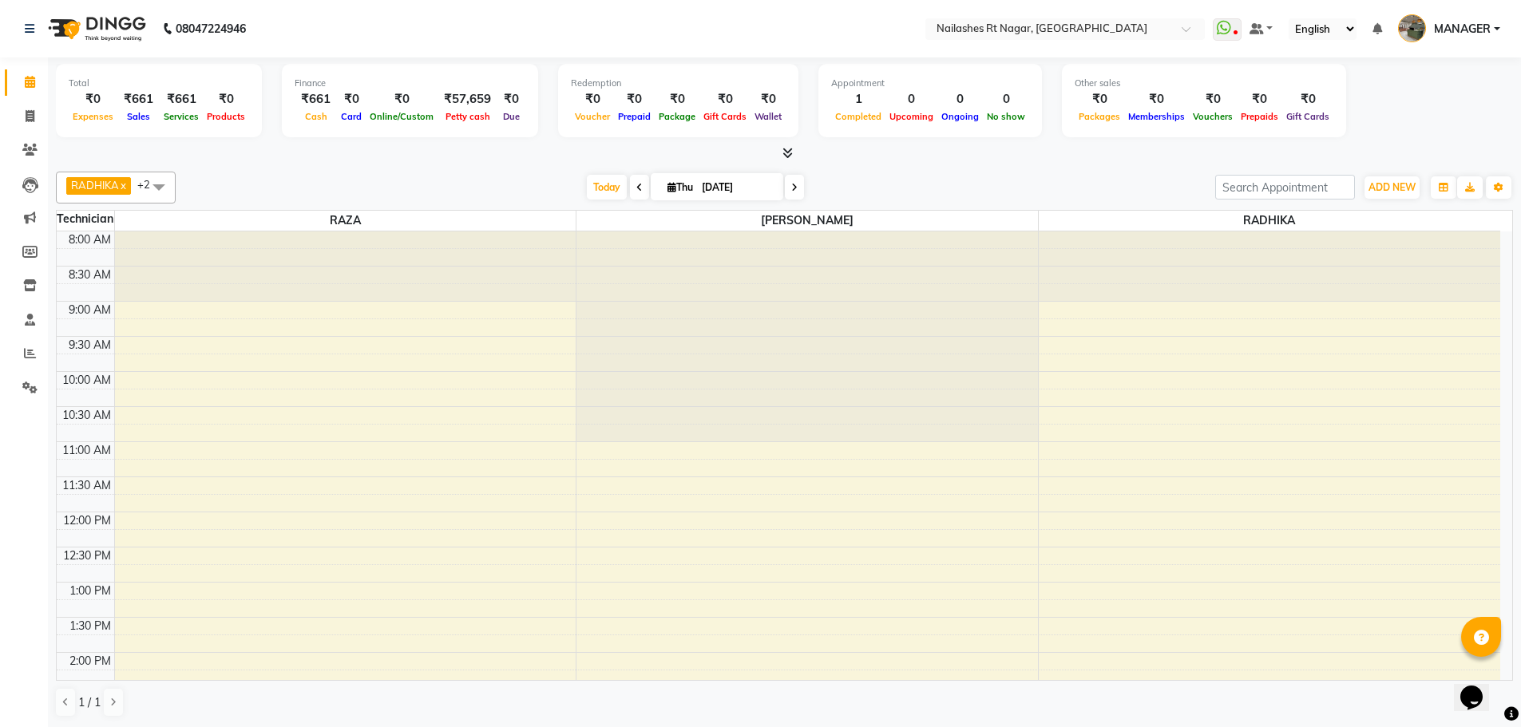
click at [639, 18] on nav "08047224946 Select Location × [GEOGRAPHIC_DATA] WhatsApp Status ✕ Status: Disco…" at bounding box center [760, 28] width 1521 height 57
click at [35, 110] on span at bounding box center [30, 116] width 28 height 18
select select "8624"
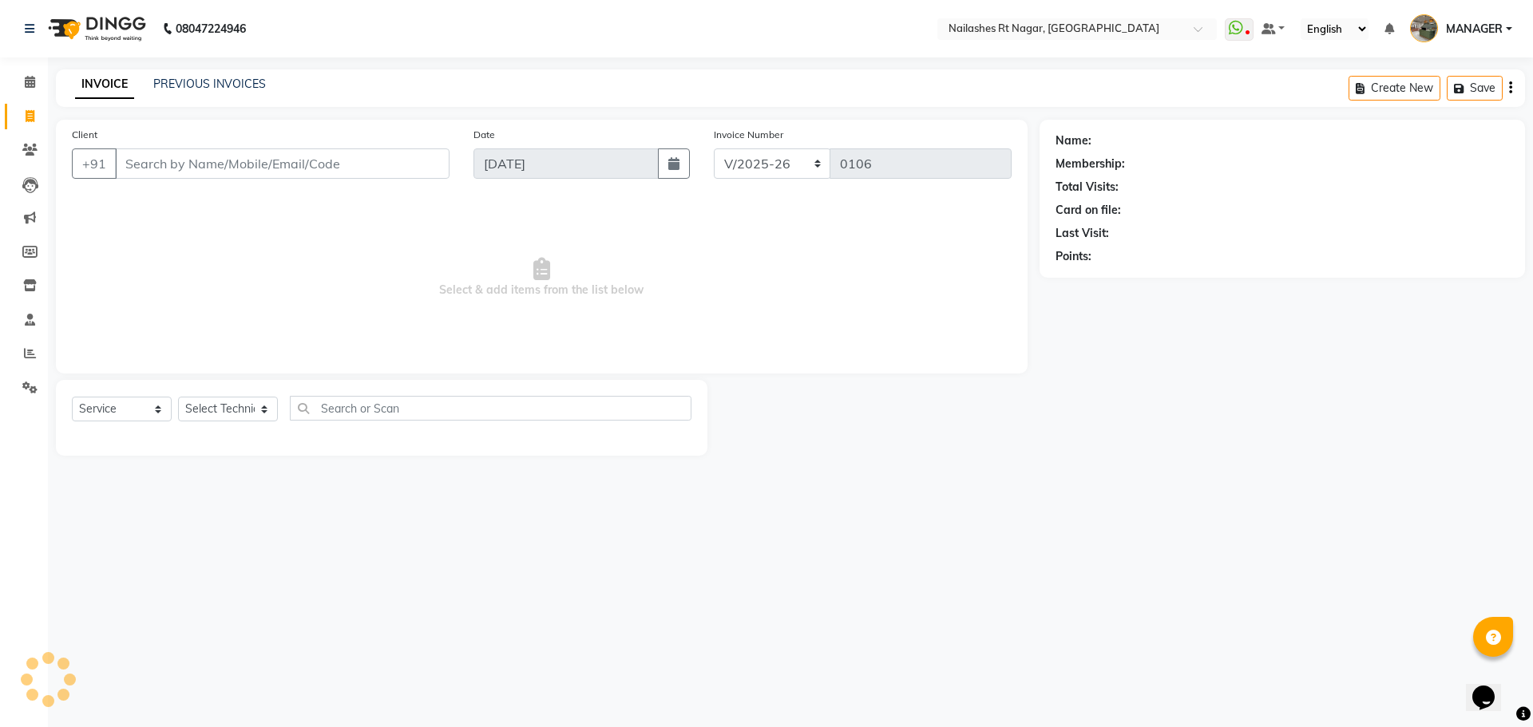
click at [255, 154] on input "Client" at bounding box center [282, 163] width 334 height 30
select select "membership"
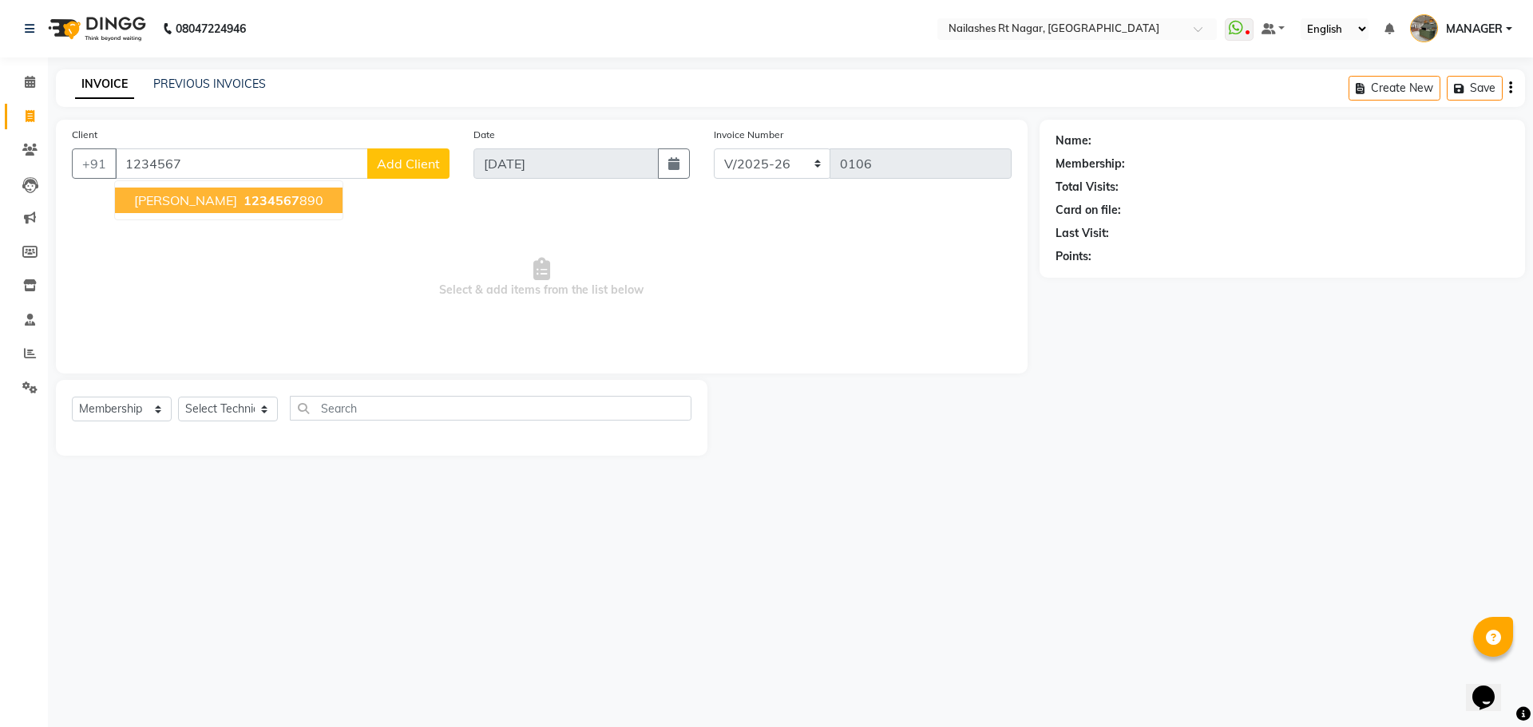
click at [240, 204] on ngb-highlight "1234567 890" at bounding box center [281, 200] width 83 height 16
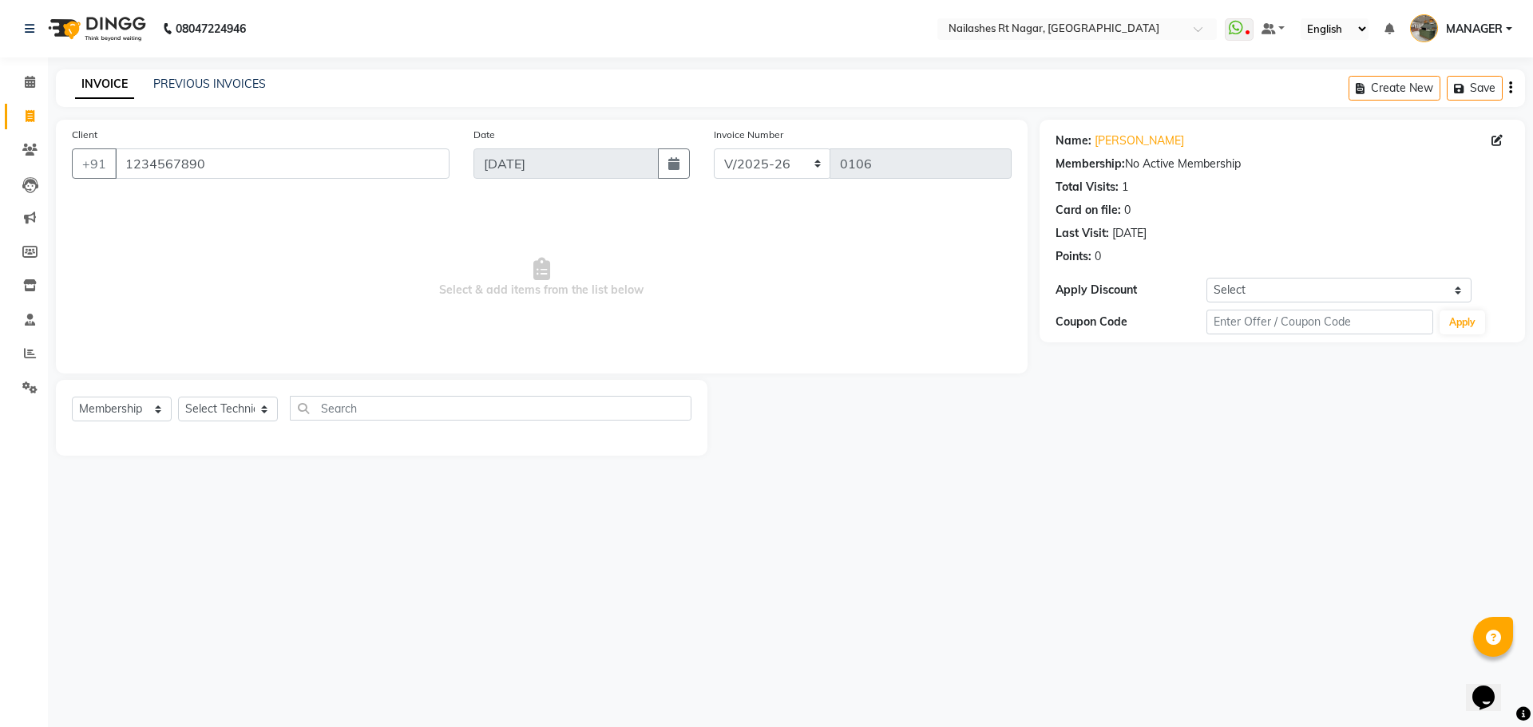
click at [244, 144] on div "Client +91 1234567890" at bounding box center [261, 158] width 402 height 65
click at [241, 160] on input "1234567890" at bounding box center [282, 163] width 334 height 30
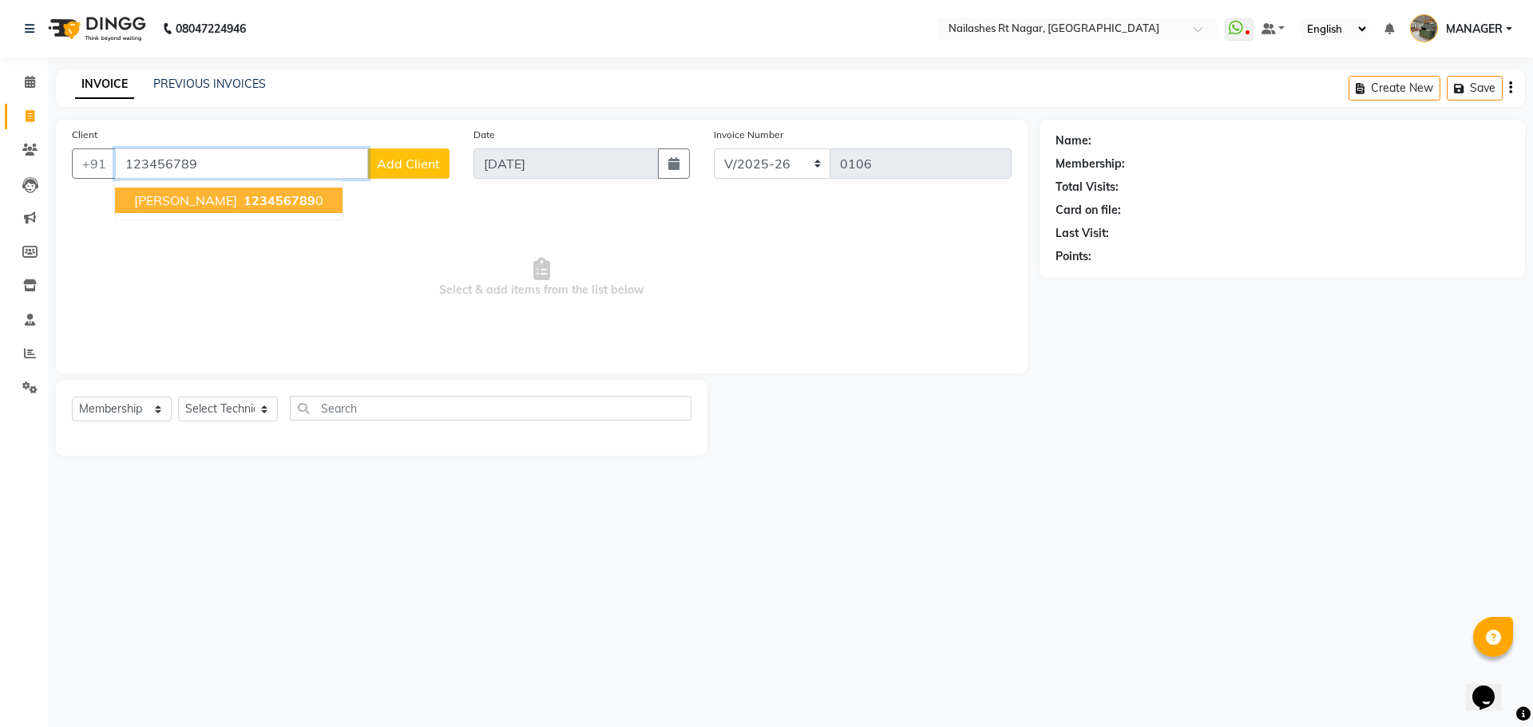
click at [243, 200] on span "123456789" at bounding box center [279, 200] width 72 height 16
type input "1234567890"
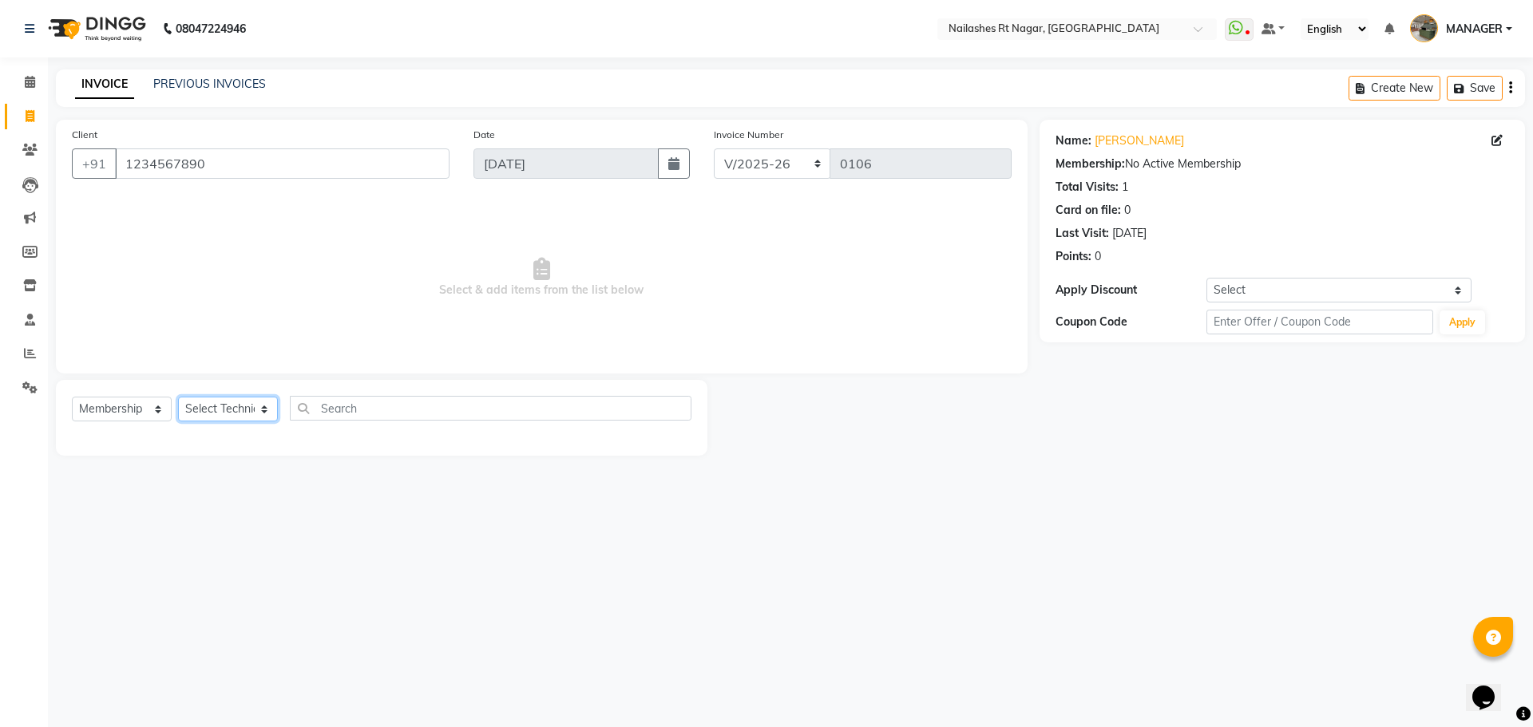
click at [224, 418] on select "Select Technician MANAGER RADHIKA RAZA SANJU SAPNA KUMARI" at bounding box center [228, 409] width 100 height 25
select select "86385"
click at [178, 397] on select "Select Technician MANAGER RADHIKA RAZA SANJU SAPNA KUMARI" at bounding box center [228, 409] width 100 height 25
click at [121, 409] on select "Select Service Product Membership Package Voucher Prepaid Gift Card" at bounding box center [122, 409] width 100 height 25
select select "service"
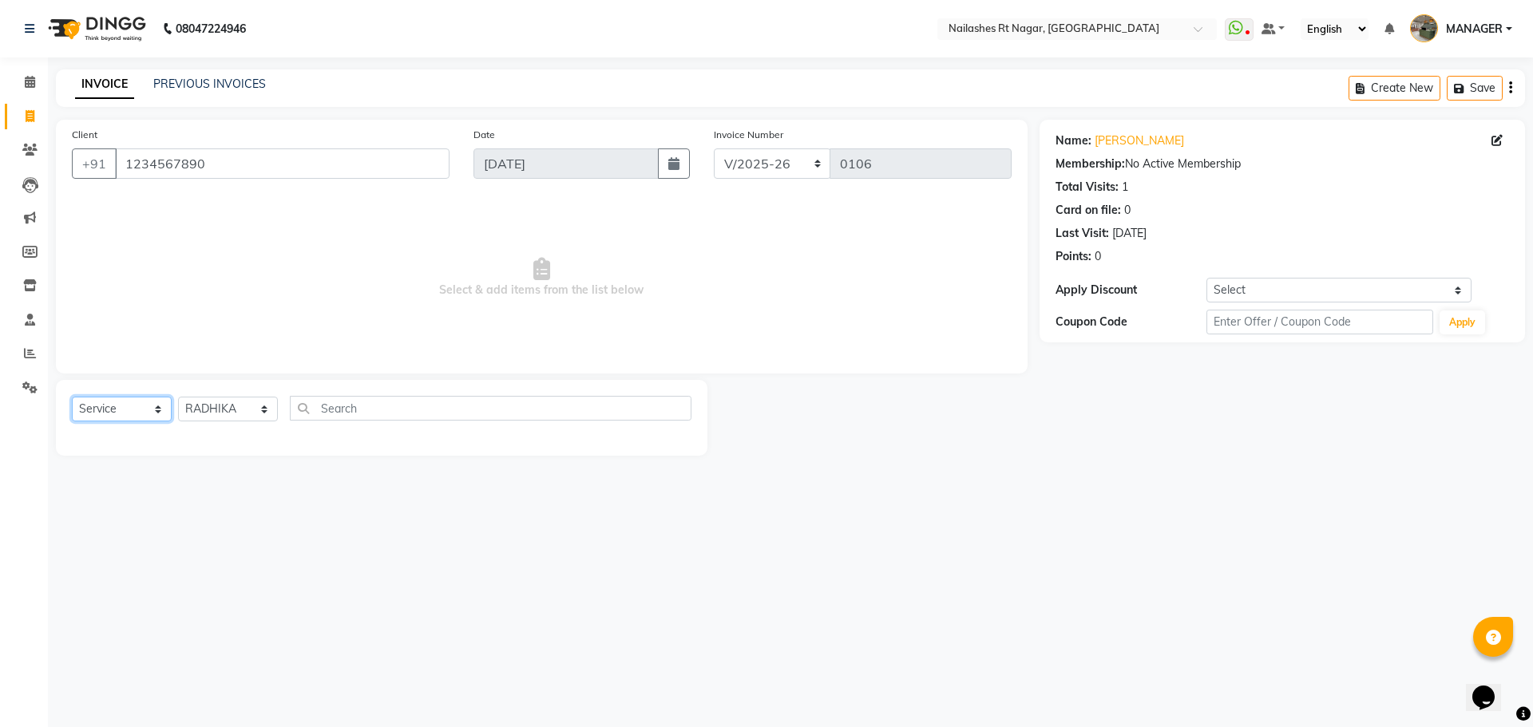
click at [72, 397] on select "Select Service Product Membership Package Voucher Prepaid Gift Card" at bounding box center [122, 409] width 100 height 25
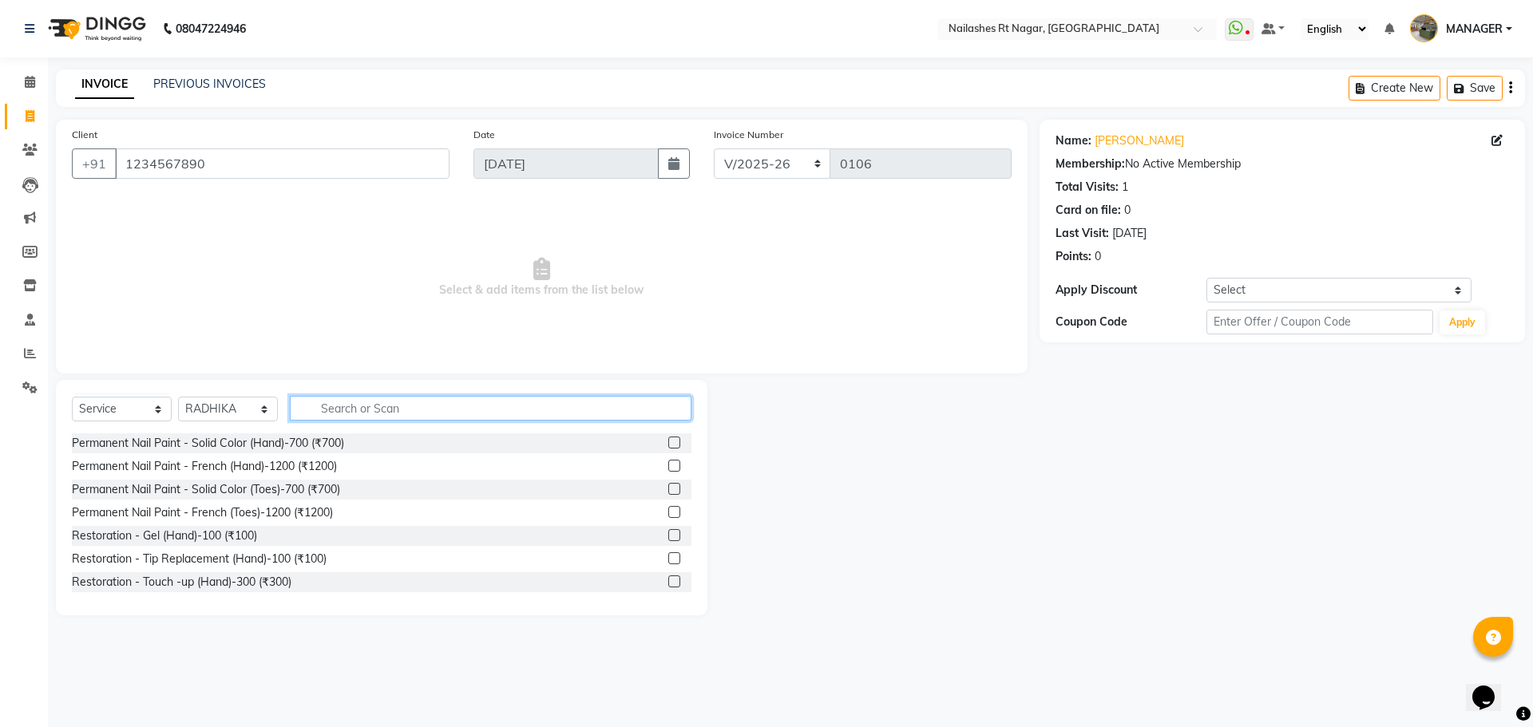
click at [369, 411] on input "text" at bounding box center [491, 408] width 402 height 25
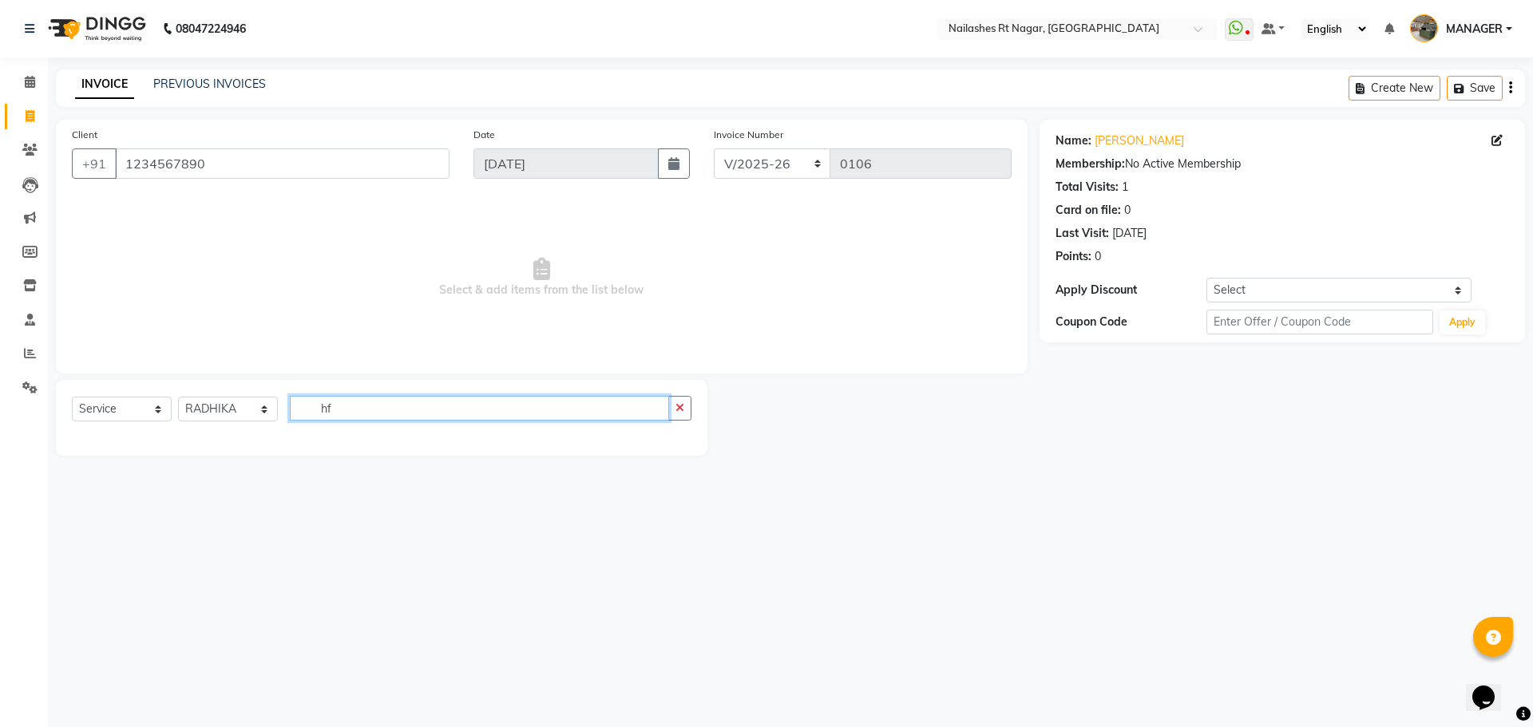
type input "h"
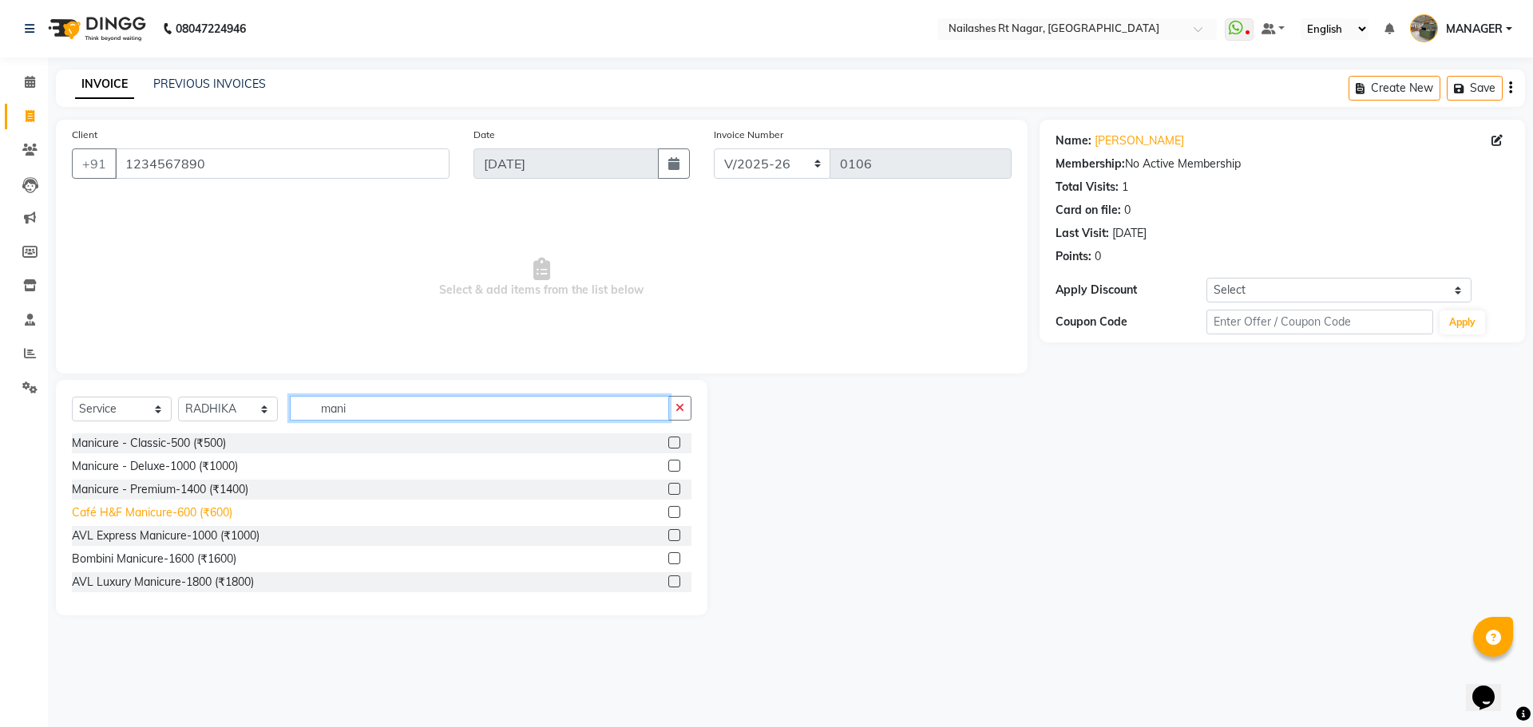
type input "mani"
click at [194, 506] on div "Café H&F Manicure-600 (₹600)" at bounding box center [152, 513] width 160 height 17
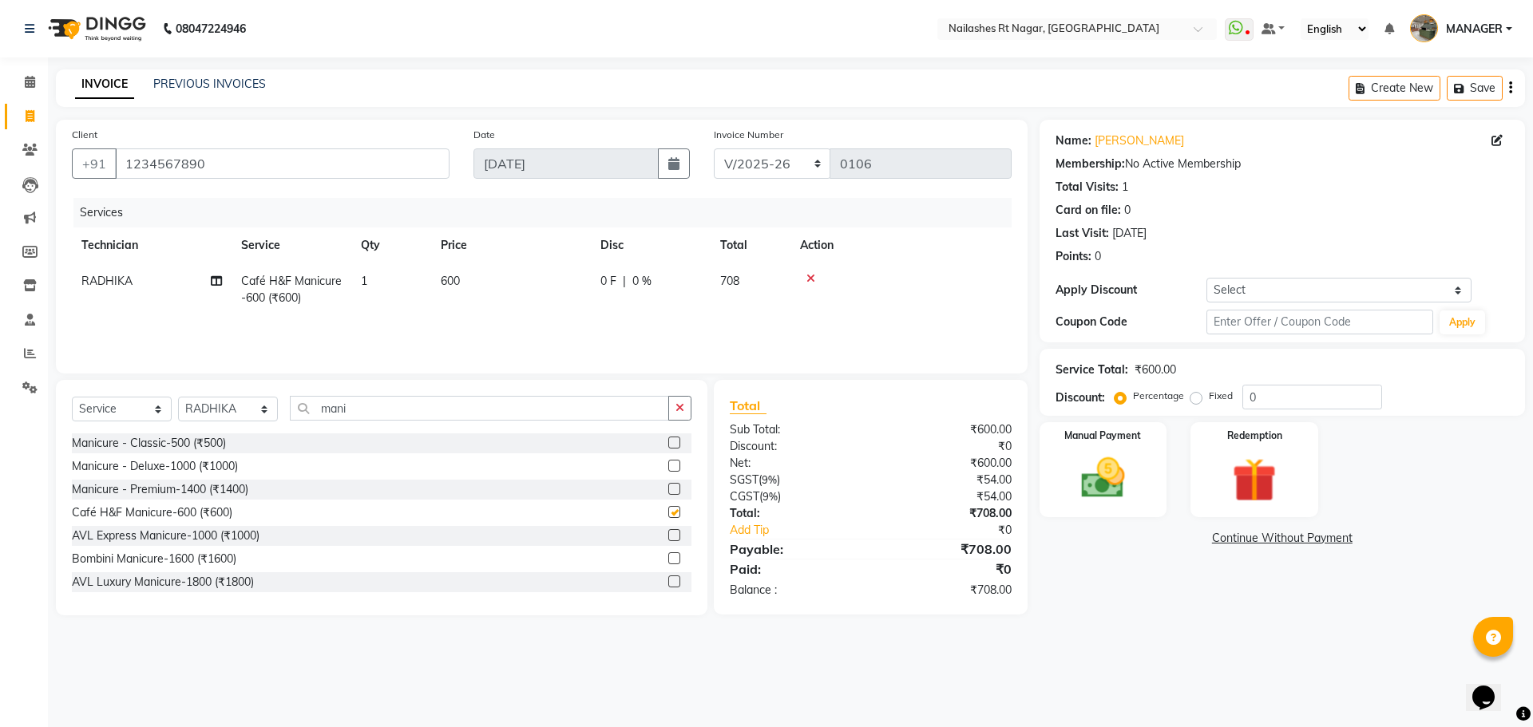
checkbox input "false"
click at [393, 406] on input "mani" at bounding box center [479, 408] width 379 height 25
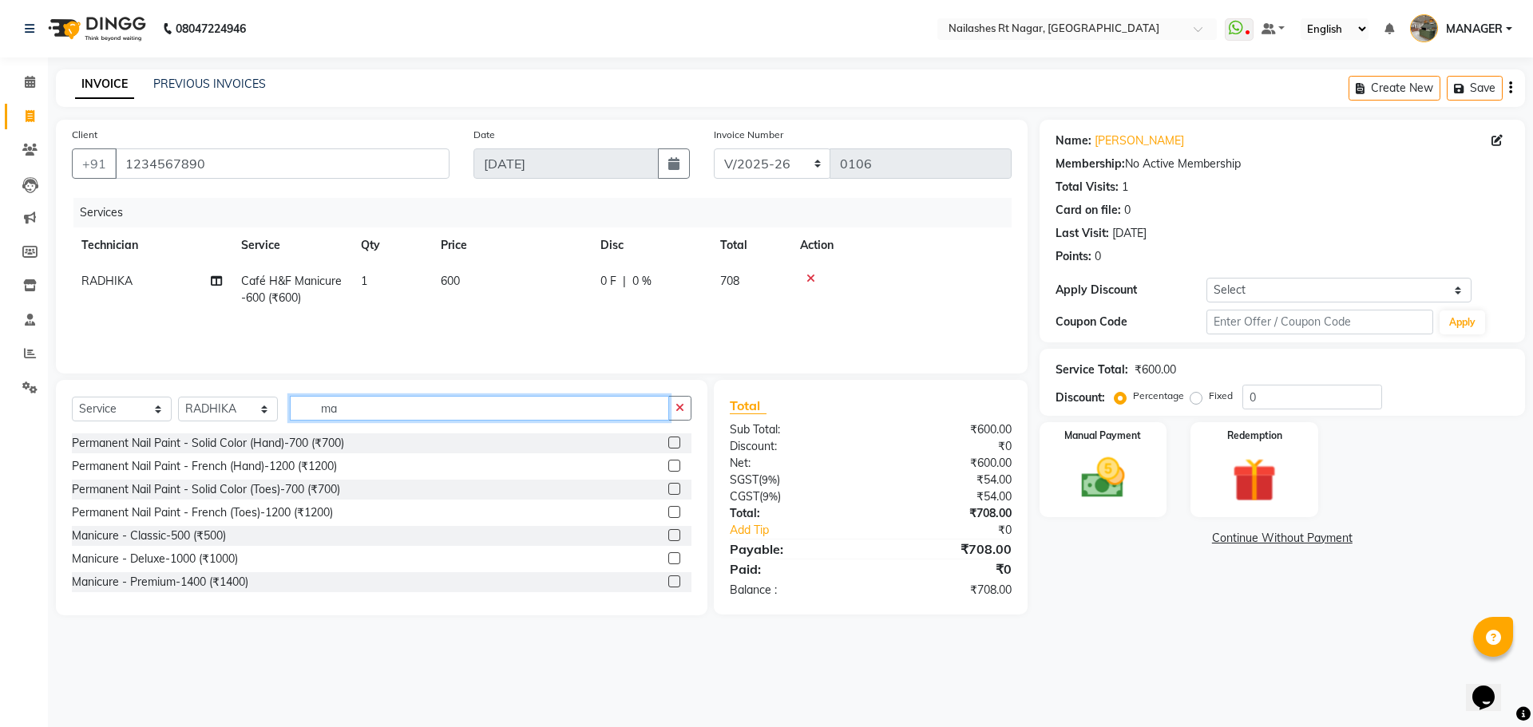
type input "m"
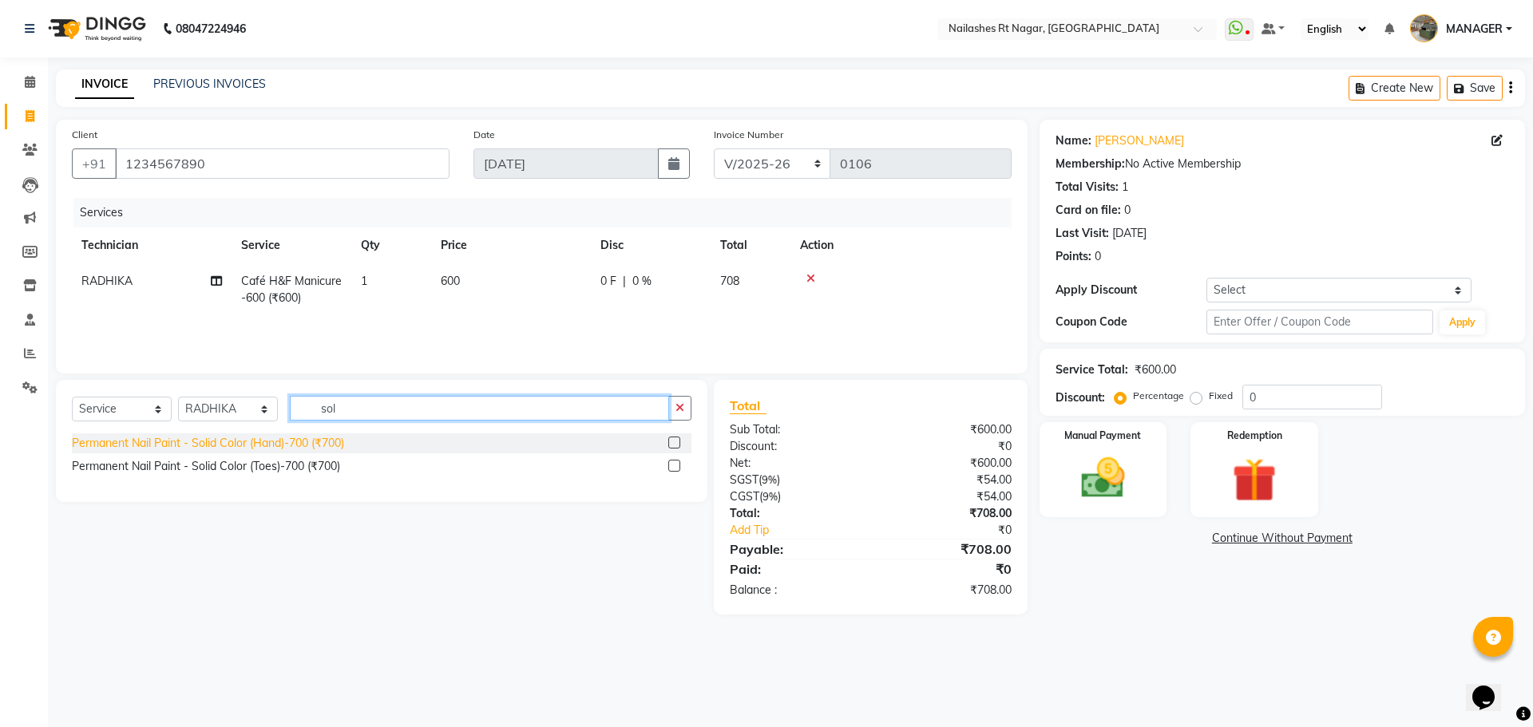
type input "sol"
drag, startPoint x: 287, startPoint y: 441, endPoint x: 295, endPoint y: 449, distance: 10.7
click at [289, 444] on div "Permanent Nail Paint - Solid Color (Hand)-700 (₹700)" at bounding box center [208, 443] width 272 height 17
checkbox input "false"
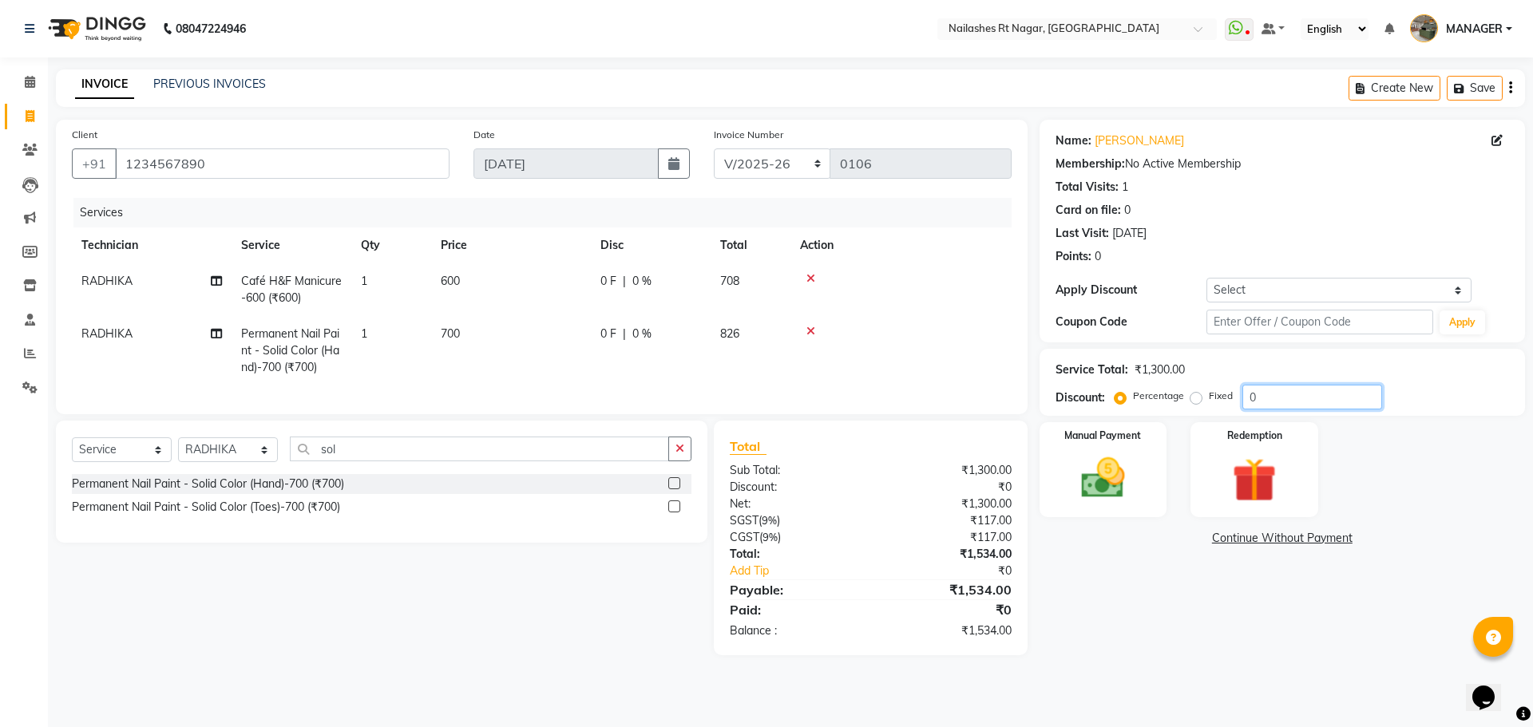
click at [1275, 398] on input "0" at bounding box center [1312, 397] width 140 height 25
type input "30"
click at [941, 326] on div at bounding box center [901, 331] width 202 height 11
click at [1279, 398] on input "30" at bounding box center [1312, 397] width 140 height 25
click at [918, 529] on div "₹81.90" at bounding box center [946, 520] width 152 height 17
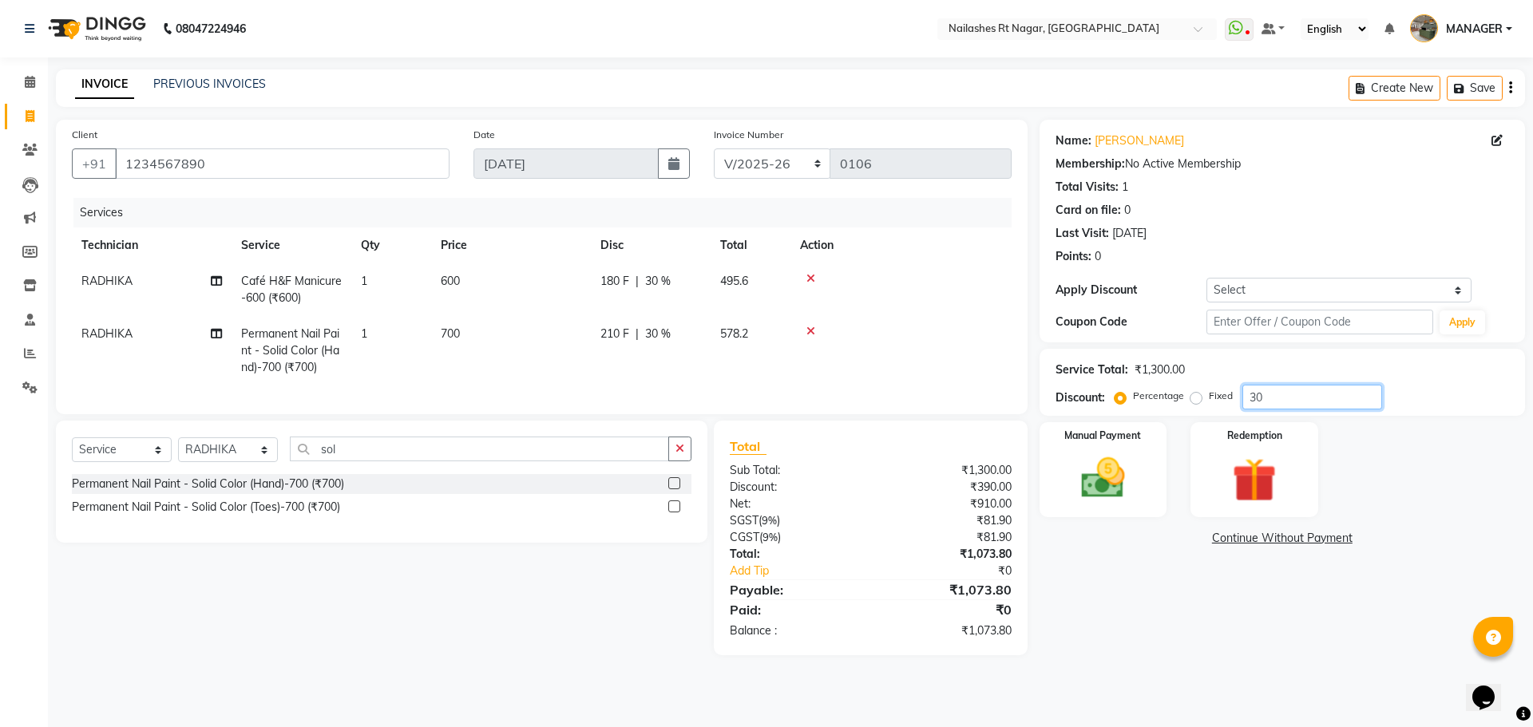
click at [1289, 405] on input "30" at bounding box center [1312, 397] width 140 height 25
click at [861, 546] on div "CGST ( 9% )" at bounding box center [794, 537] width 152 height 17
click at [1093, 469] on img at bounding box center [1103, 478] width 74 height 53
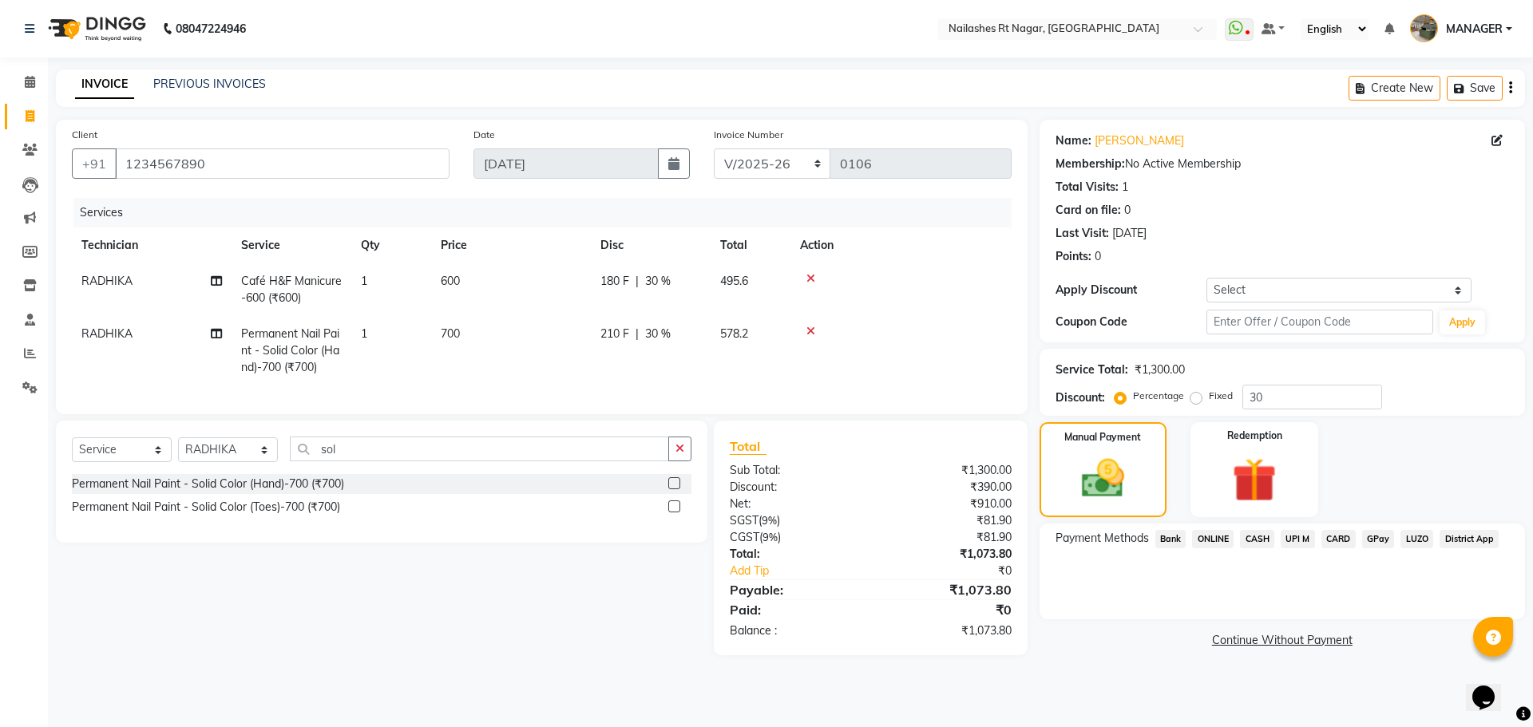
click at [1378, 537] on span "GPay" at bounding box center [1378, 539] width 33 height 18
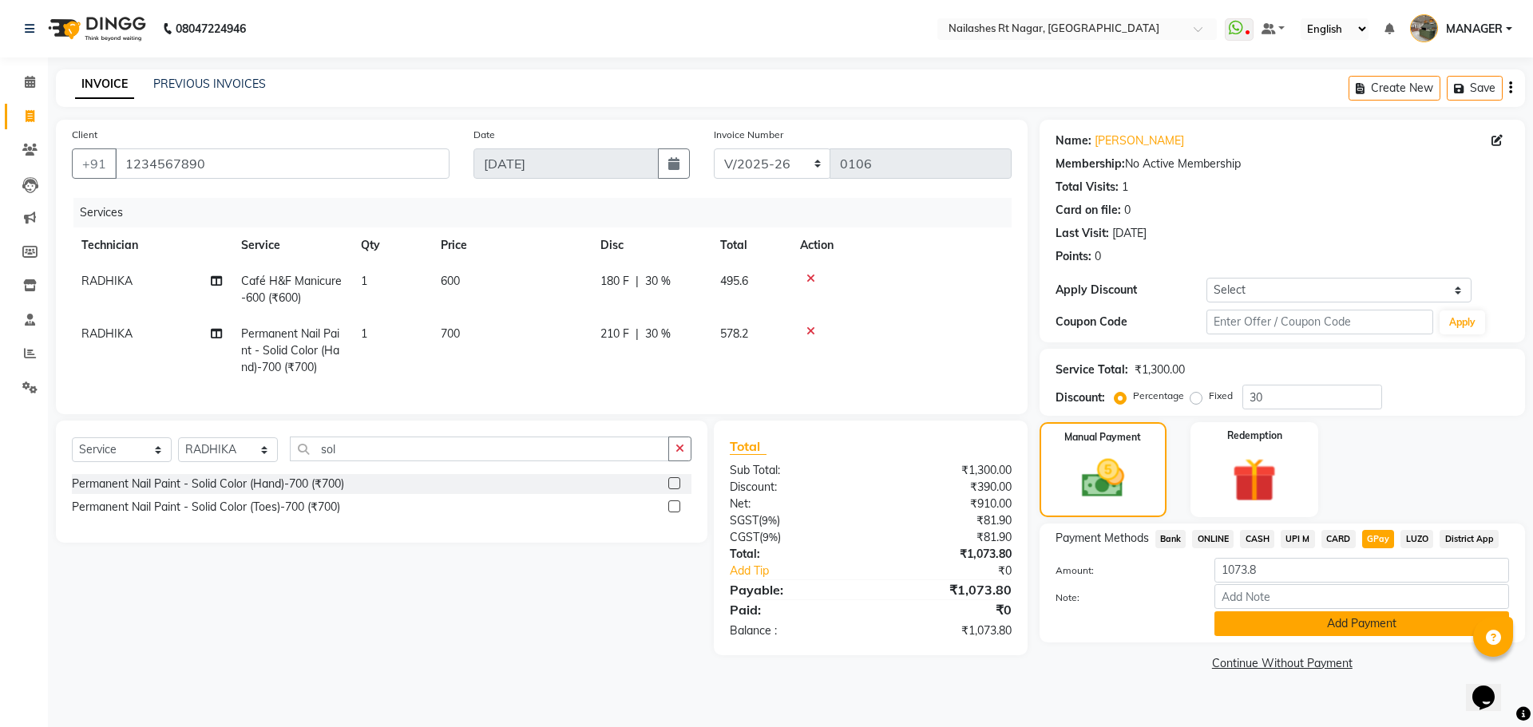
click at [1356, 625] on button "Add Payment" at bounding box center [1361, 623] width 295 height 25
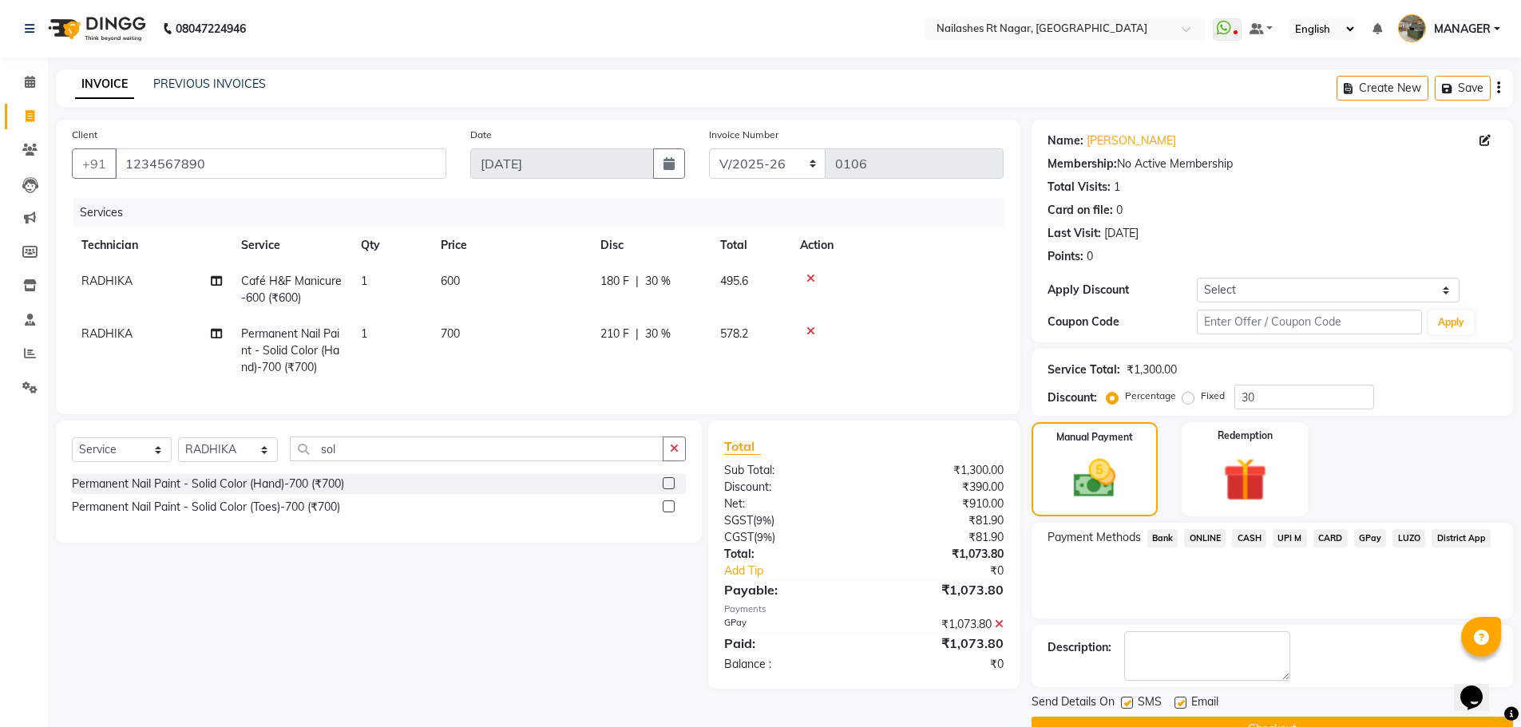
scroll to position [38, 0]
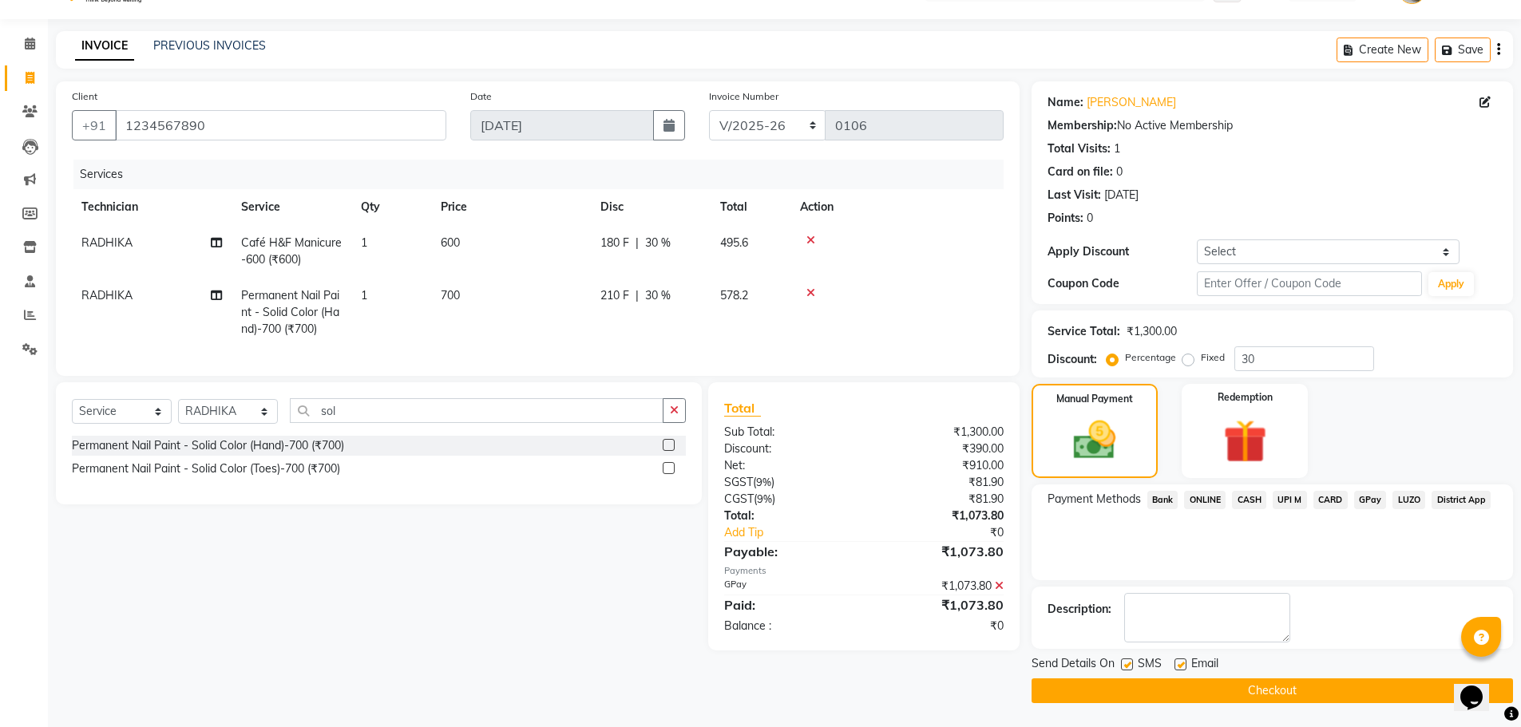
click at [1239, 689] on button "Checkout" at bounding box center [1271, 691] width 481 height 25
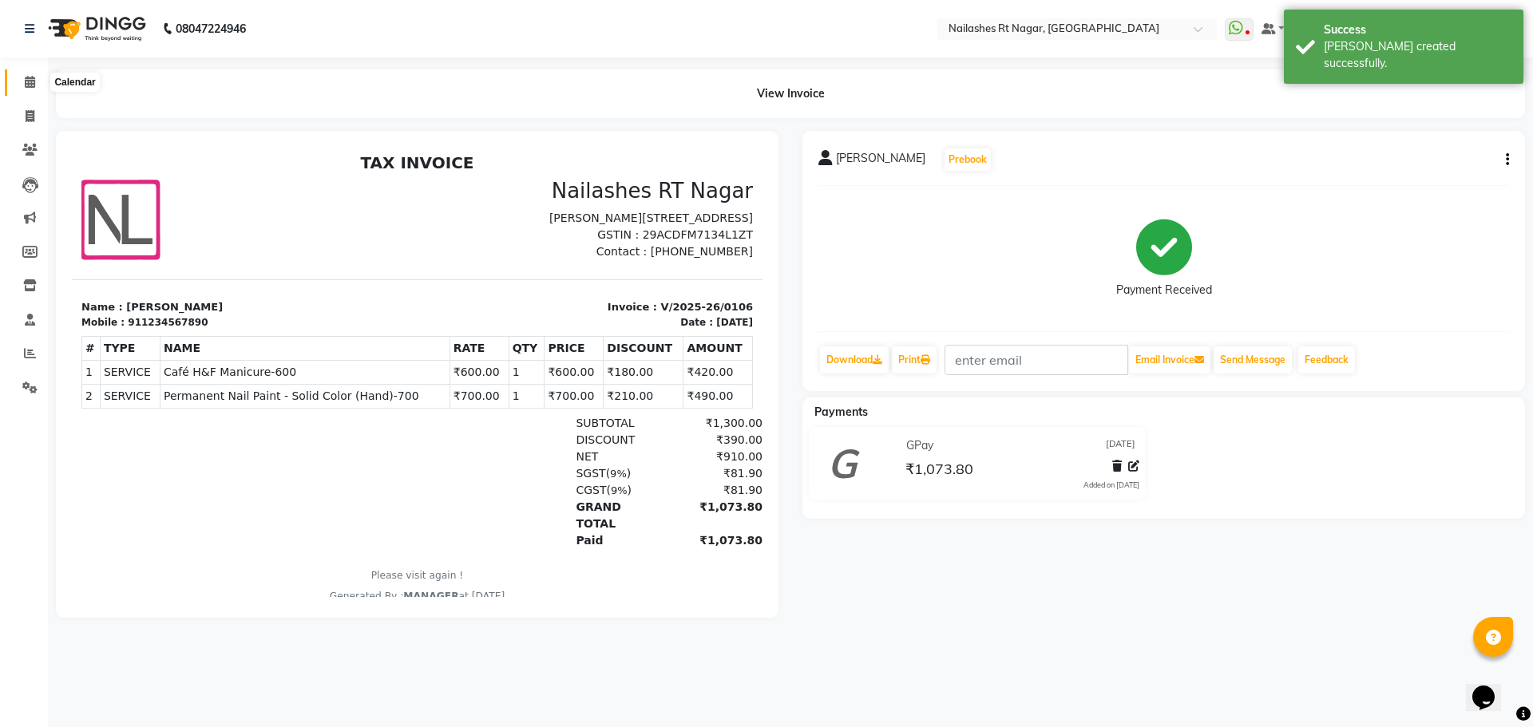
click at [30, 84] on icon at bounding box center [30, 82] width 10 height 12
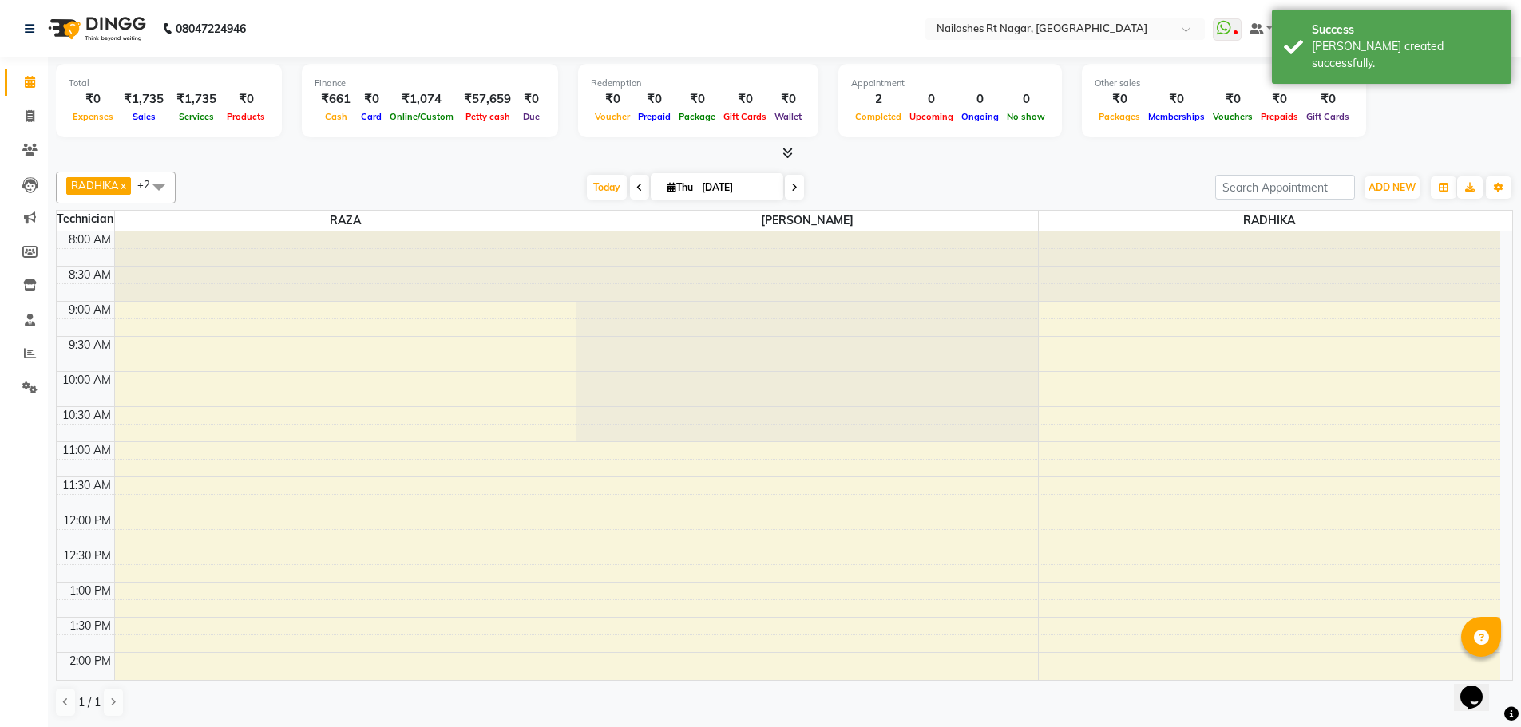
drag, startPoint x: 374, startPoint y: 39, endPoint x: 350, endPoint y: 45, distance: 23.8
click at [362, 44] on nav "08047224946 Select Location × [GEOGRAPHIC_DATA] WhatsApp Status ✕ Status: Disco…" at bounding box center [760, 28] width 1521 height 57
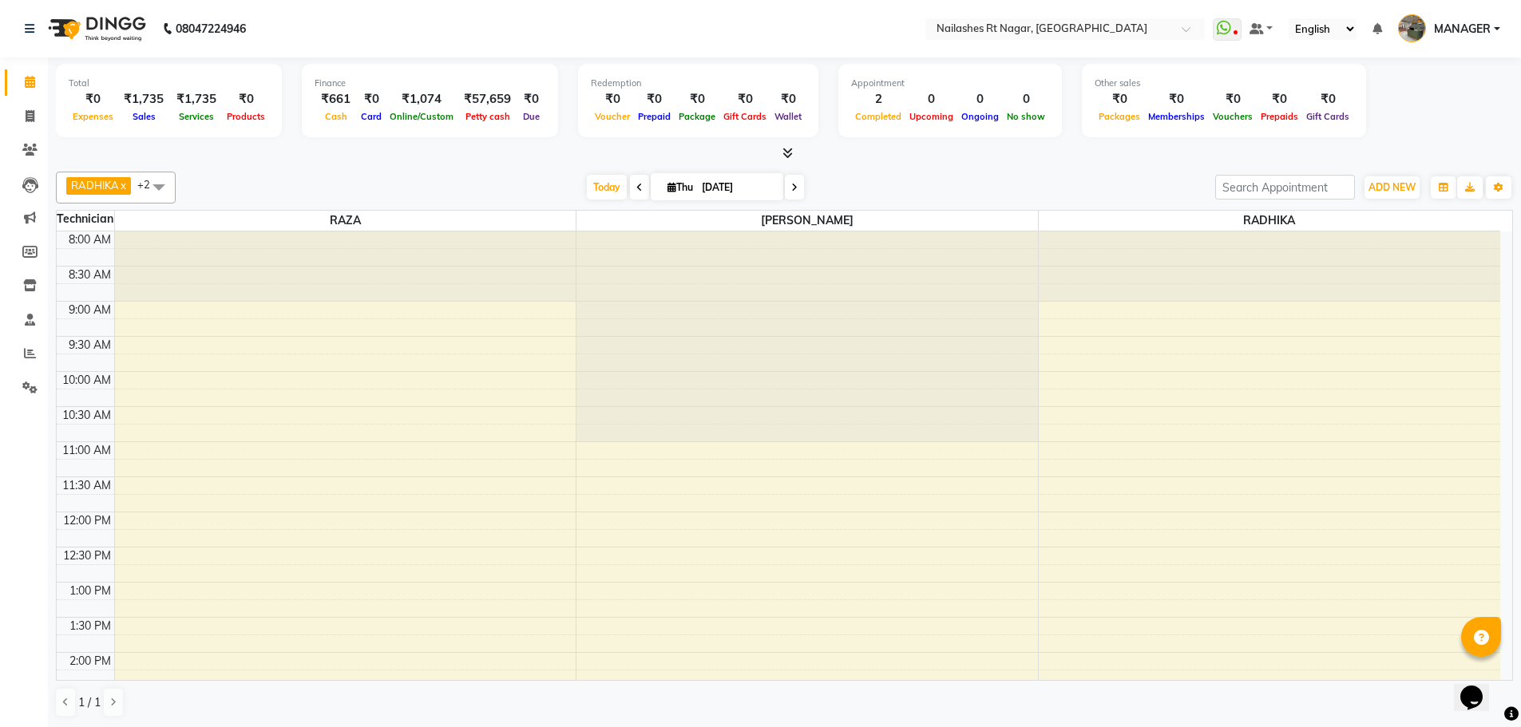
scroll to position [1, 0]
click at [32, 115] on icon at bounding box center [30, 115] width 9 height 12
select select "8624"
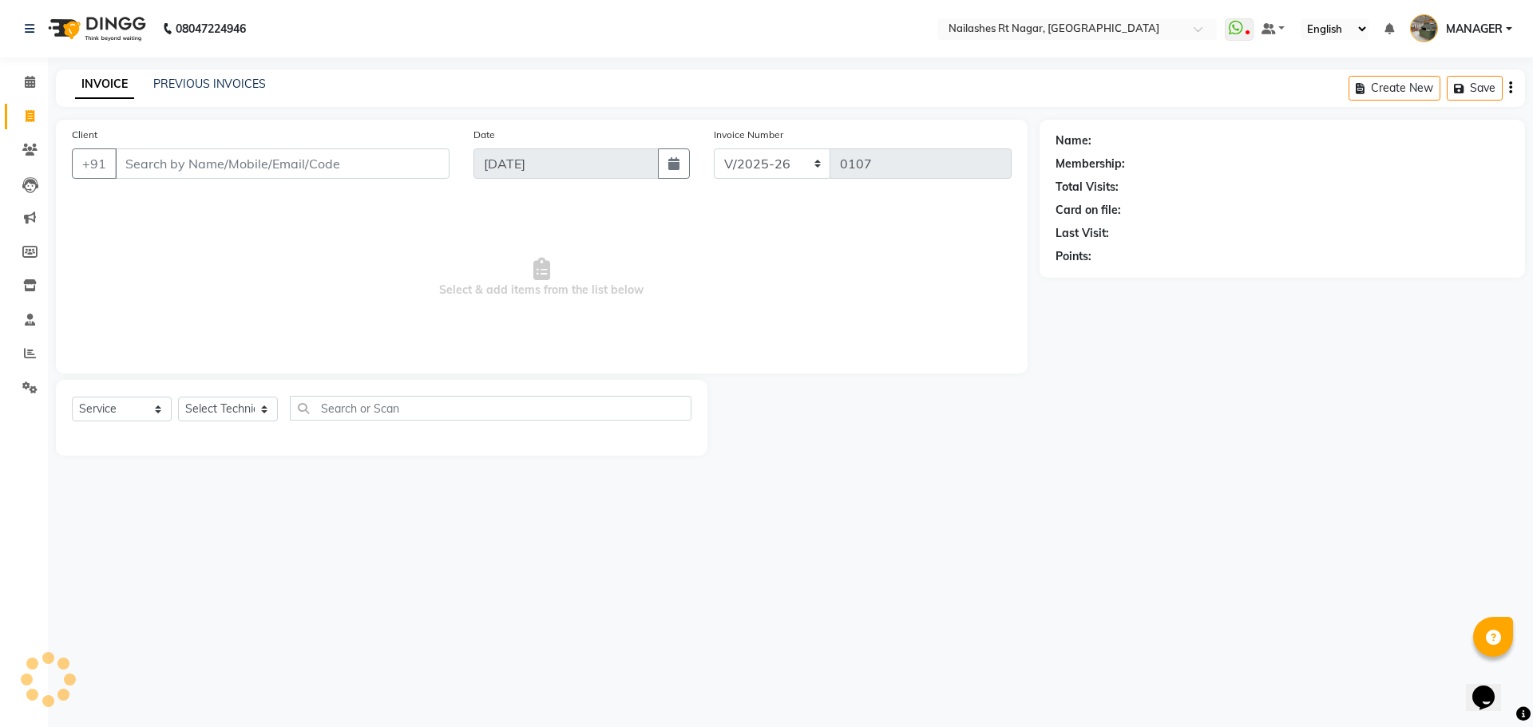
select select "membership"
click at [225, 79] on link "PREVIOUS INVOICES" at bounding box center [209, 84] width 113 height 14
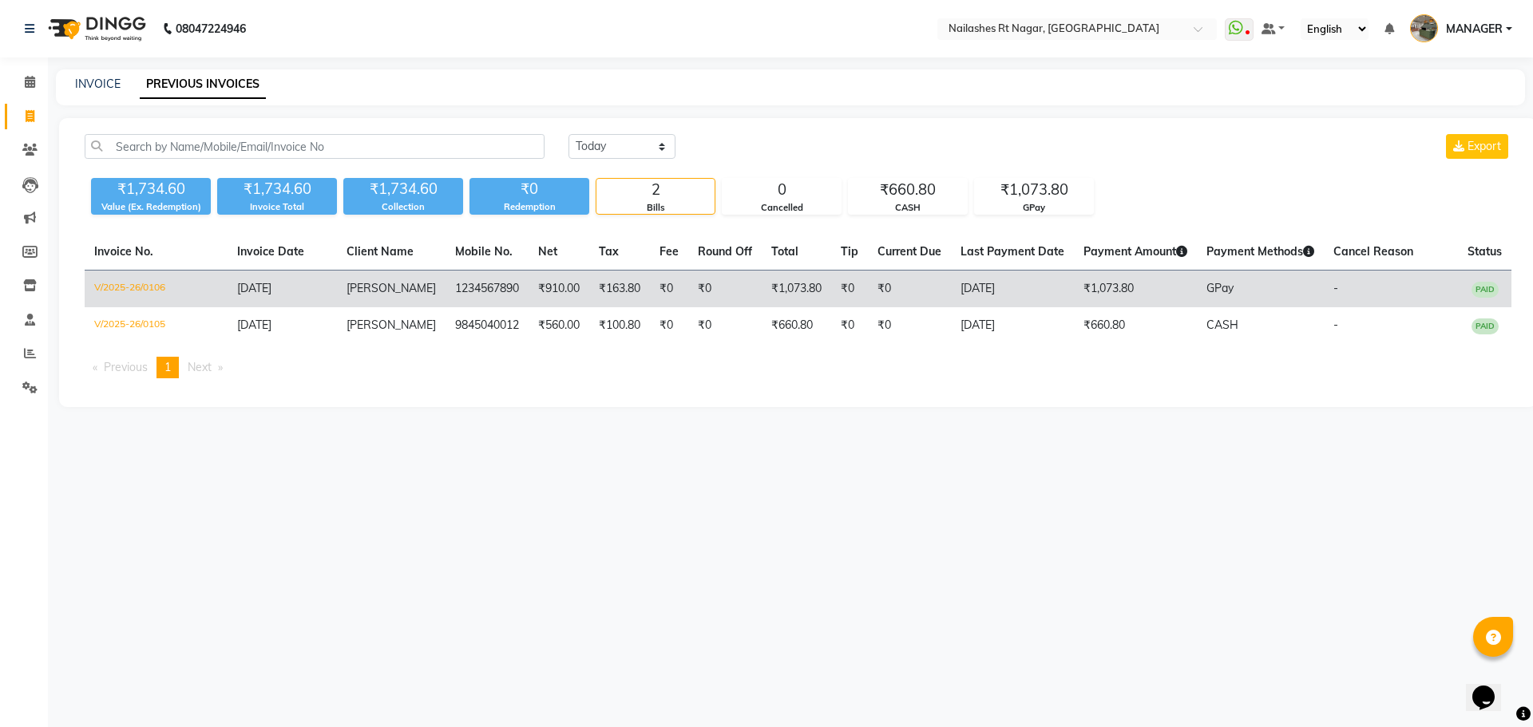
click at [410, 293] on td "clint" at bounding box center [391, 290] width 109 height 38
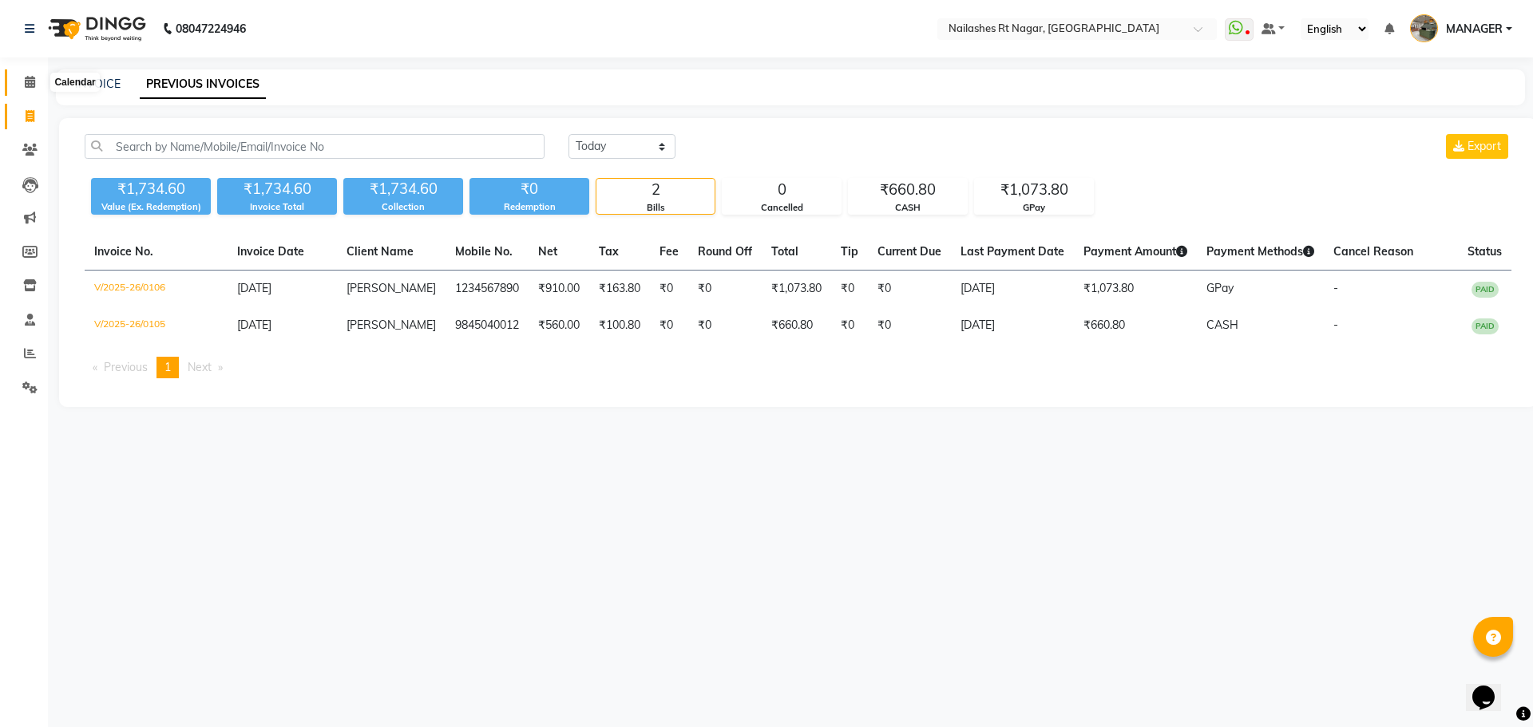
click at [27, 86] on icon at bounding box center [30, 82] width 10 height 12
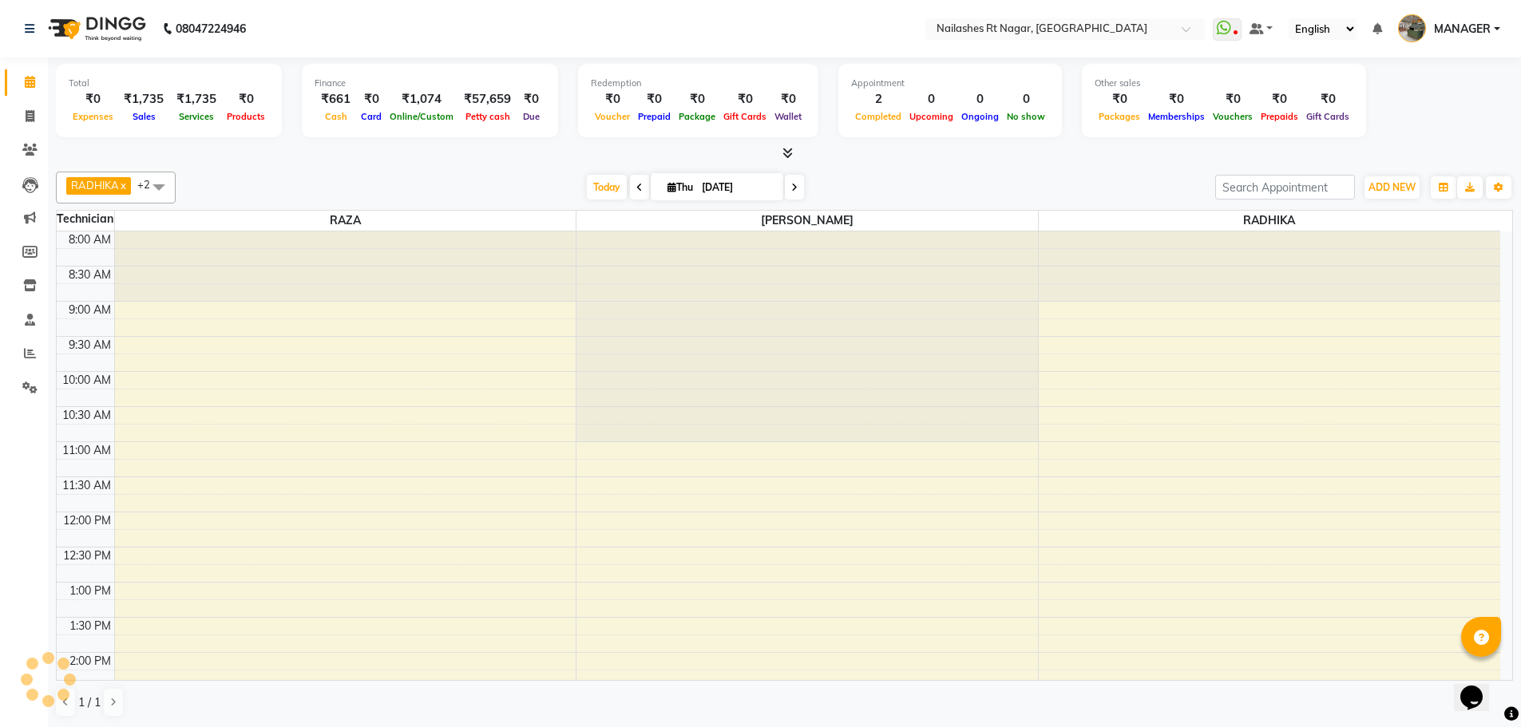
click at [332, 35] on nav "08047224946 Select Location × [GEOGRAPHIC_DATA] WhatsApp Status ✕ Status: Disco…" at bounding box center [760, 28] width 1521 height 57
